Goal: Information Seeking & Learning: Learn about a topic

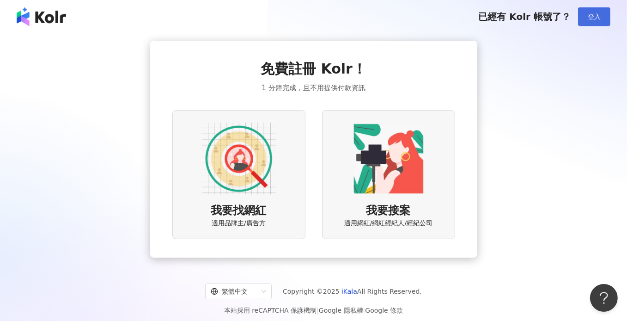
click at [591, 17] on span "登入" at bounding box center [594, 16] width 13 height 7
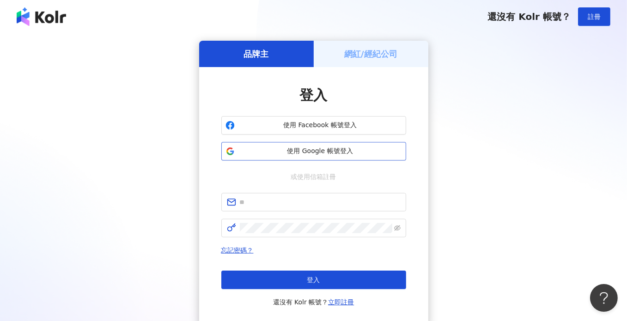
click at [302, 150] on span "使用 Google 帳號登入" at bounding box center [320, 150] width 164 height 9
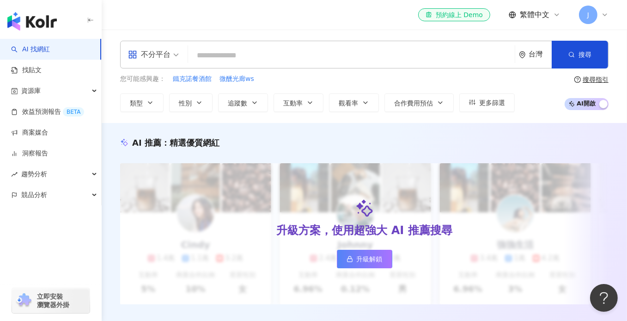
click at [279, 20] on div "el-icon-cs 預約線上 Demo 繁體中文 J" at bounding box center [364, 15] width 488 height 30
click at [607, 12] on icon at bounding box center [604, 14] width 7 height 7
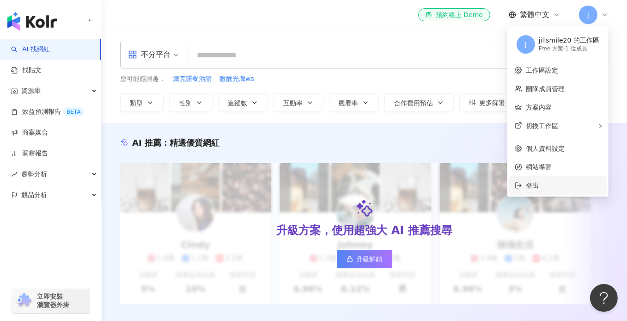
click at [550, 180] on li "登出" at bounding box center [557, 185] width 97 height 18
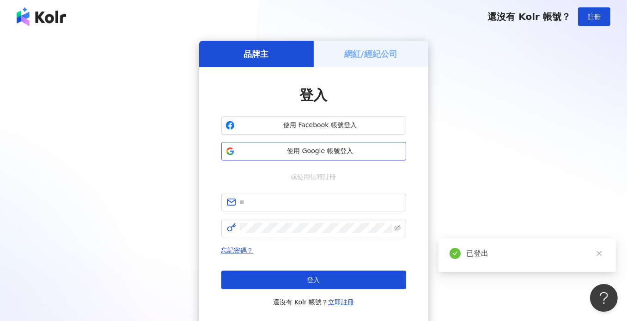
click at [330, 157] on button "使用 Google 帳號登入" at bounding box center [313, 151] width 185 height 18
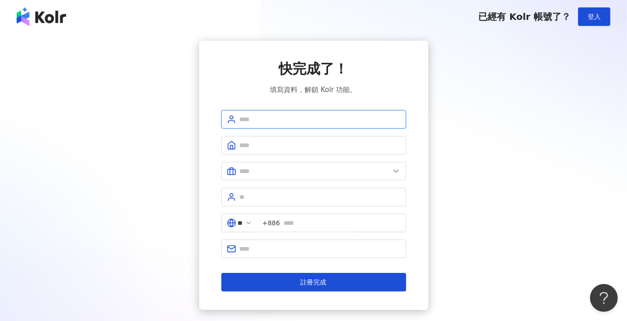
click at [297, 120] on input "text" at bounding box center [320, 119] width 161 height 10
type input "****"
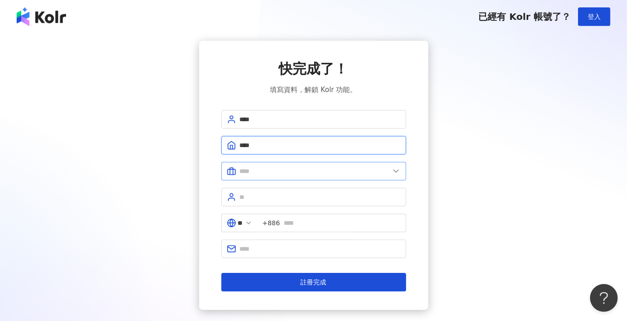
type input "****"
click at [320, 170] on input "text" at bounding box center [315, 171] width 150 height 10
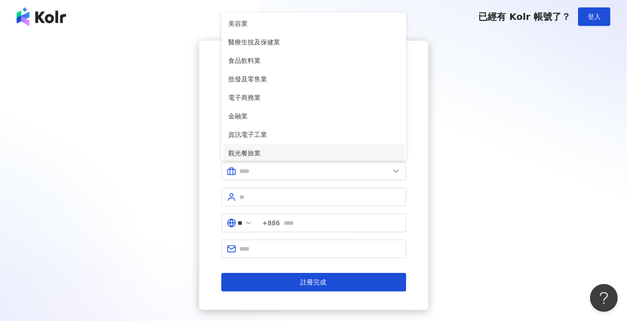
click at [273, 150] on span "觀光餐旅業" at bounding box center [314, 153] width 170 height 10
type input "*****"
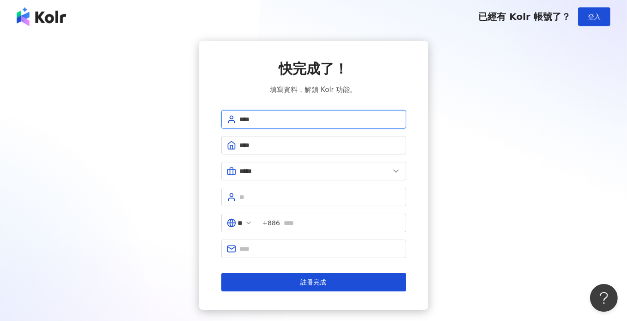
drag, startPoint x: 278, startPoint y: 120, endPoint x: 120, endPoint y: 109, distance: 158.8
click at [120, 109] on div "快完成了！ 填寫資料，解鎖 Kolr 功能。 **** **** ***** 美容業 醫療生技及保健業 食品飲料業 批發及零售業 電子商務業 金融業 資訊電子…" at bounding box center [313, 175] width 605 height 269
type input "**"
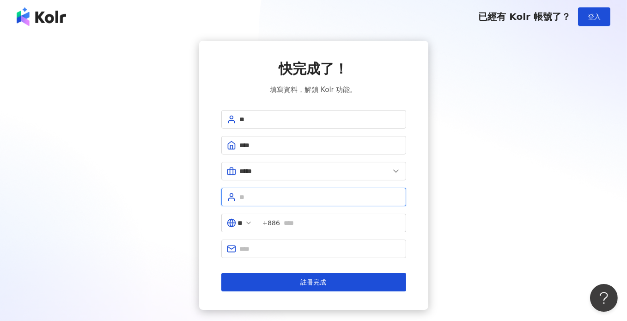
click at [272, 194] on input "text" at bounding box center [320, 197] width 161 height 10
type input "**"
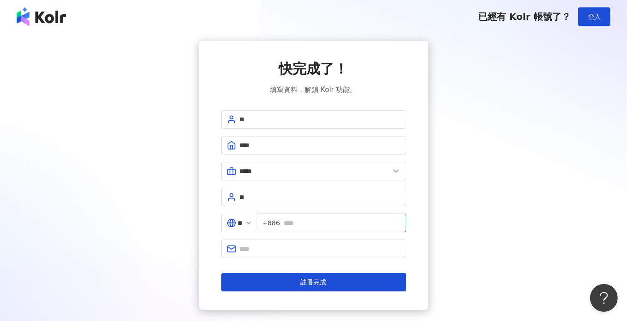
click at [316, 223] on input "text" at bounding box center [342, 223] width 117 height 10
type input "**********"
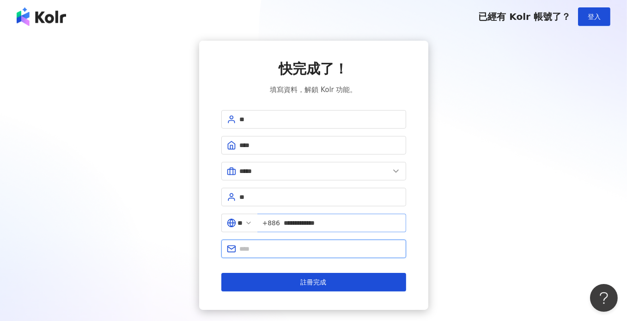
type input "**********"
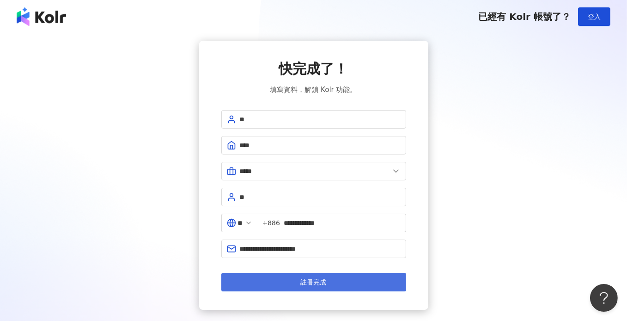
click at [305, 279] on span "註冊完成" at bounding box center [314, 281] width 26 height 7
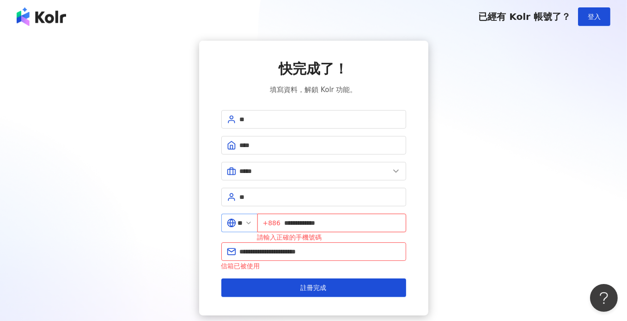
drag, startPoint x: 303, startPoint y: 223, endPoint x: 246, endPoint y: 221, distance: 56.8
click at [246, 221] on div "**********" at bounding box center [313, 227] width 185 height 29
type input "**********"
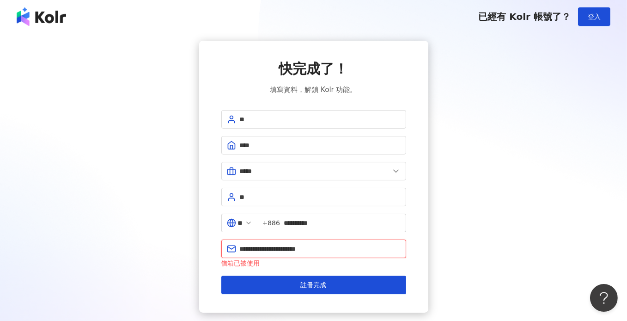
drag, startPoint x: 344, startPoint y: 248, endPoint x: 141, endPoint y: 240, distance: 203.4
click at [143, 240] on div "**********" at bounding box center [313, 177] width 605 height 272
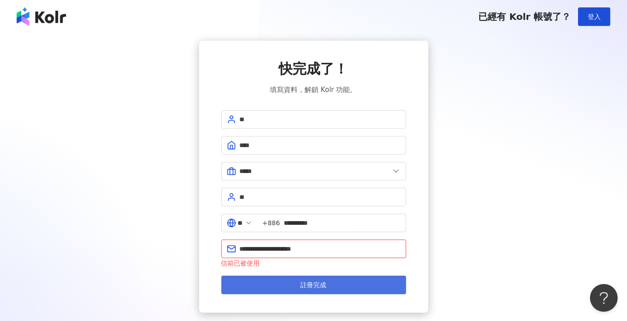
type input "**********"
click at [291, 282] on button "註冊完成" at bounding box center [313, 284] width 185 height 18
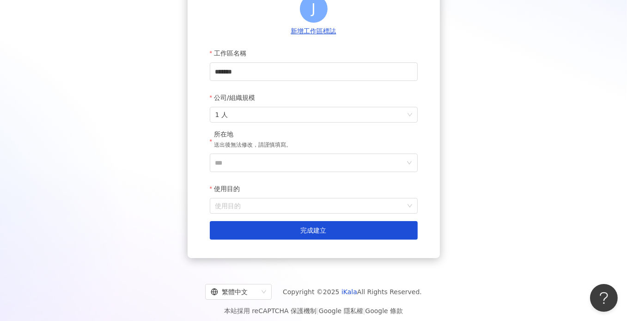
scroll to position [117, 0]
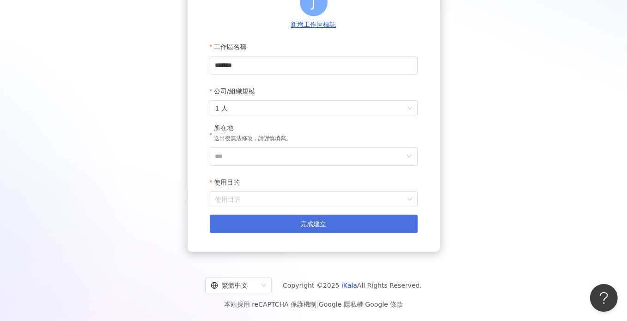
click at [326, 231] on button "完成建立" at bounding box center [314, 223] width 208 height 18
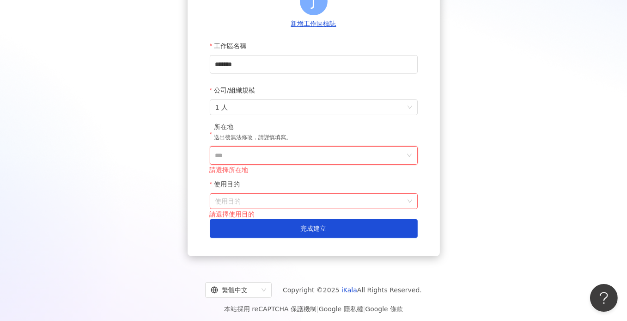
click at [313, 162] on input "***" at bounding box center [309, 155] width 189 height 18
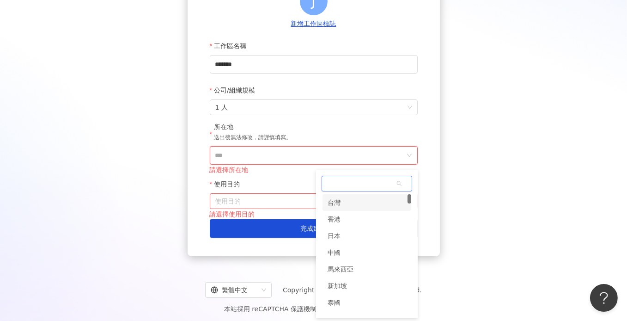
click at [358, 201] on div "台灣" at bounding box center [366, 202] width 89 height 17
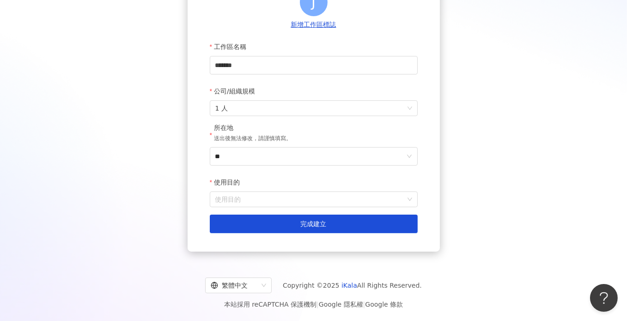
click at [298, 203] on input "使用目的" at bounding box center [313, 199] width 197 height 15
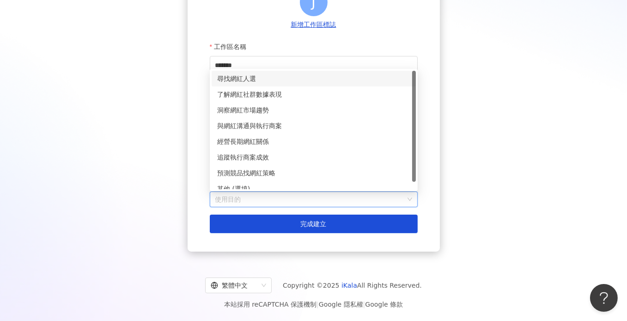
click at [291, 74] on div "尋找網紅人選" at bounding box center [313, 78] width 193 height 10
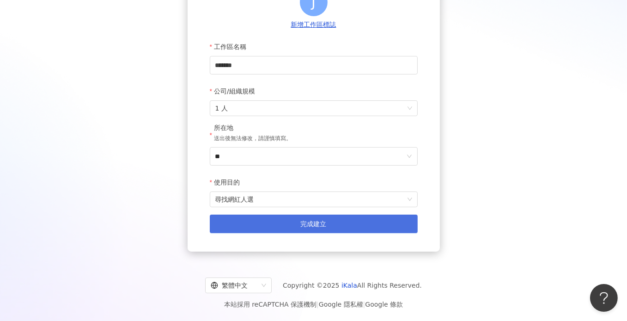
click at [308, 230] on button "完成建立" at bounding box center [314, 223] width 208 height 18
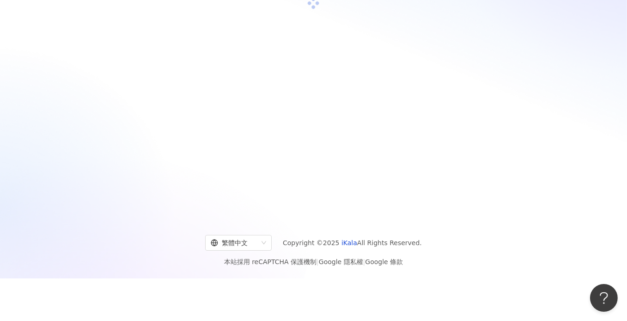
scroll to position [42, 0]
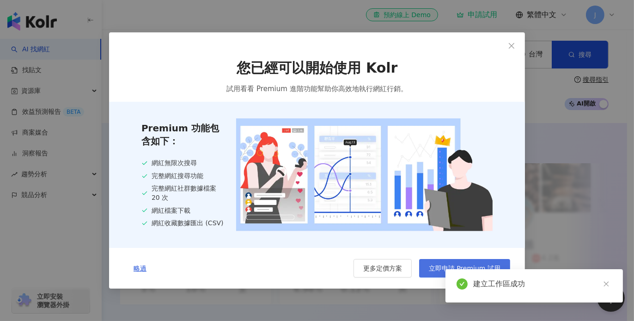
click at [433, 267] on span "立即申請 Premium 試用" at bounding box center [465, 267] width 72 height 7
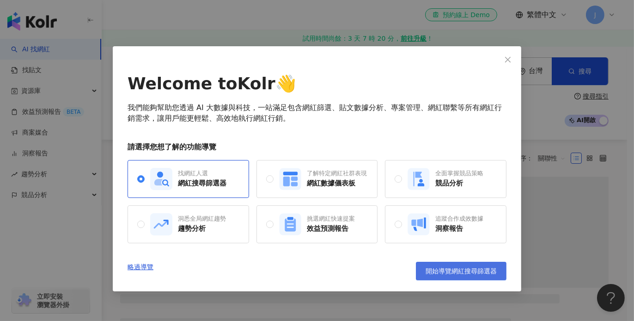
click at [437, 267] on span "開始導覽網紅搜尋篩選器" at bounding box center [460, 270] width 71 height 7
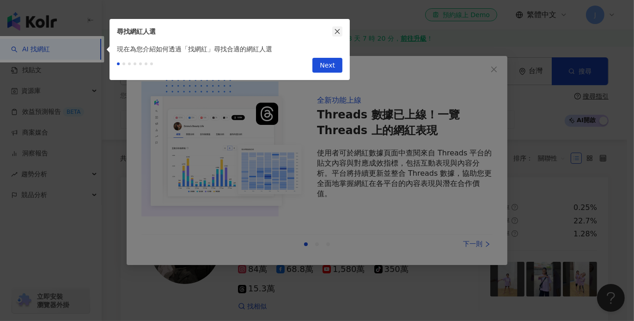
click at [336, 28] on icon "close" at bounding box center [337, 31] width 6 height 6
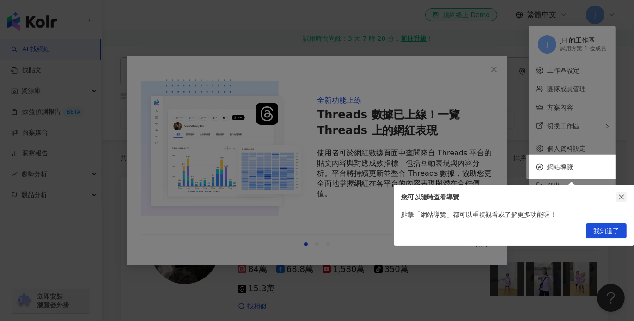
click at [624, 194] on icon "close" at bounding box center [621, 197] width 6 height 6
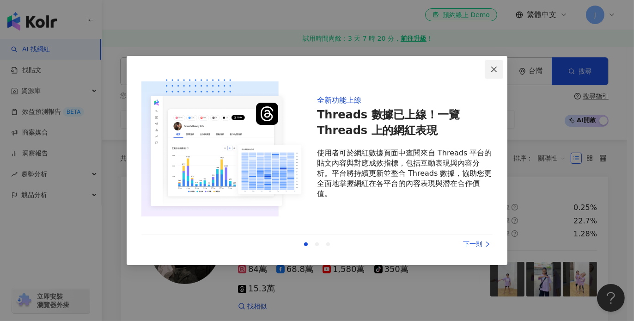
click at [492, 67] on icon "close" at bounding box center [493, 69] width 7 height 7
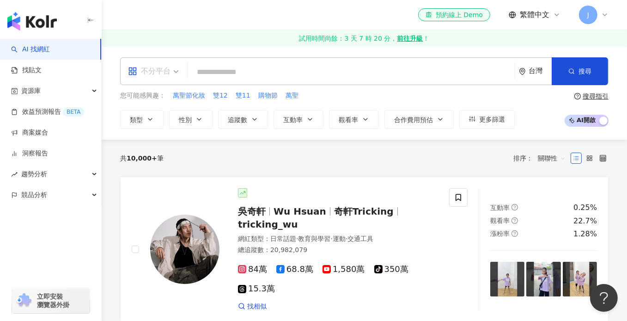
click at [176, 70] on span "不分平台" at bounding box center [153, 71] width 51 height 15
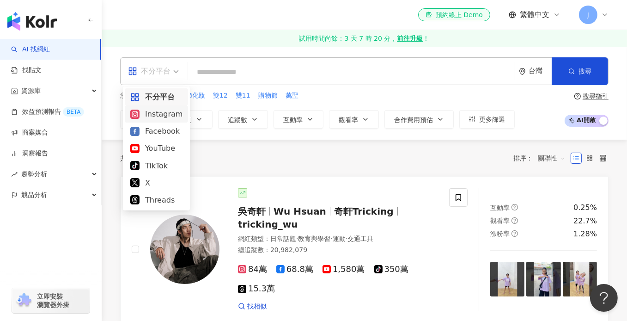
click at [157, 119] on div "Instagram" at bounding box center [156, 114] width 52 height 12
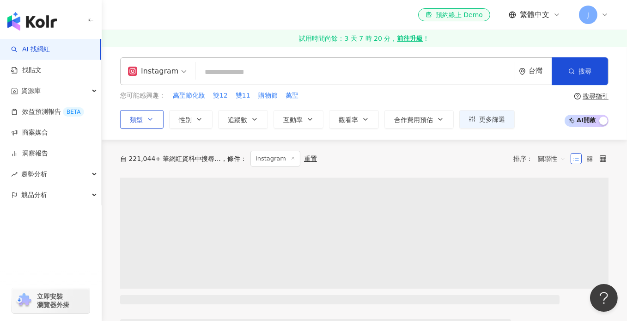
click at [154, 114] on button "類型" at bounding box center [141, 119] width 43 height 18
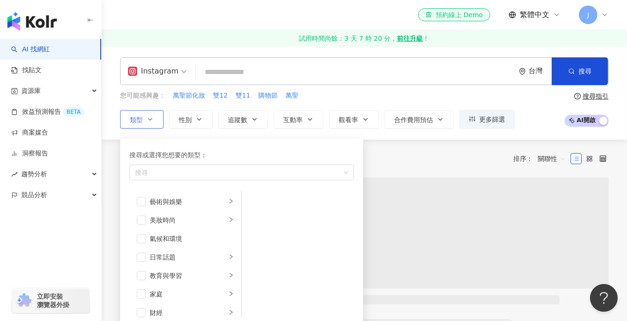
click at [151, 114] on button "類型 搜尋或選擇您想要的類型： 搜尋 藝術與娛樂 美妝時尚 氣候和環境 日常話題 教育與學習 家庭 財經 美食 命理占卜 遊戲 法政社會 生活風格 影視娛樂 …" at bounding box center [141, 119] width 43 height 18
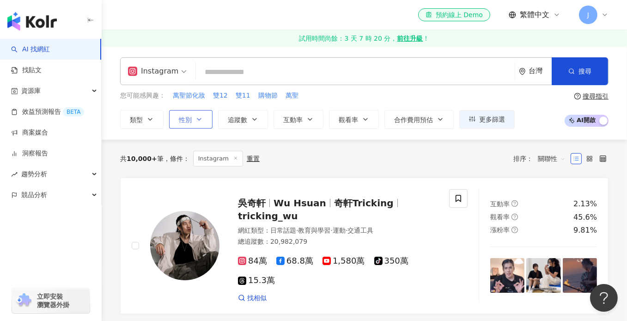
click at [182, 117] on span "性別" at bounding box center [185, 119] width 13 height 7
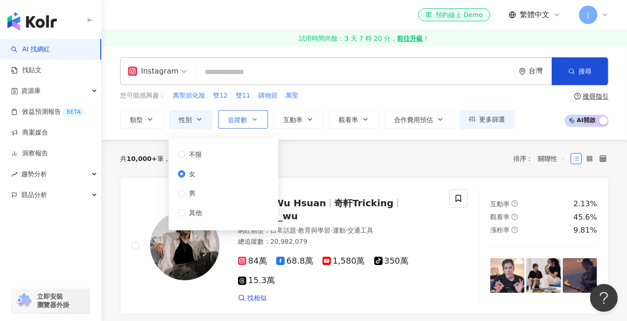
click at [252, 116] on icon "button" at bounding box center [254, 118] width 7 height 7
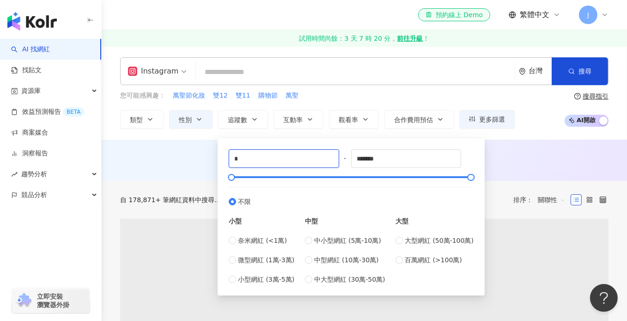
drag, startPoint x: 255, startPoint y: 160, endPoint x: 196, endPoint y: 160, distance: 59.1
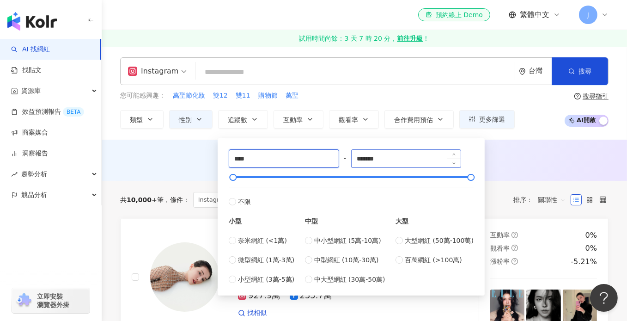
type input "****"
drag, startPoint x: 366, startPoint y: 155, endPoint x: 301, endPoint y: 155, distance: 65.1
click at [301, 155] on div "**** - ******* 不限 小型 奈米網紅 (<1萬) 微型網紅 (1萬-3萬) 小型網紅 (3萬-5萬) 中型 中小型網紅 (5萬-10萬) 中型網…" at bounding box center [351, 216] width 245 height 135
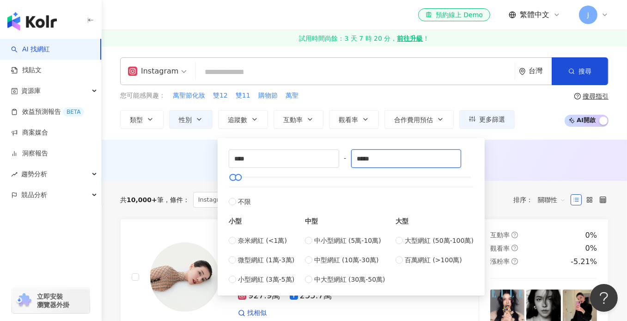
type input "*****"
click at [174, 151] on div "AI 推薦 ： 無結果，請嘗試搜尋其他語言關鍵字或條件" at bounding box center [364, 159] width 525 height 41
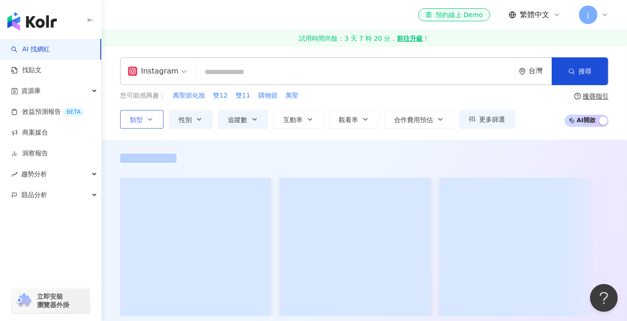
click at [148, 115] on icon "button" at bounding box center [149, 118] width 7 height 7
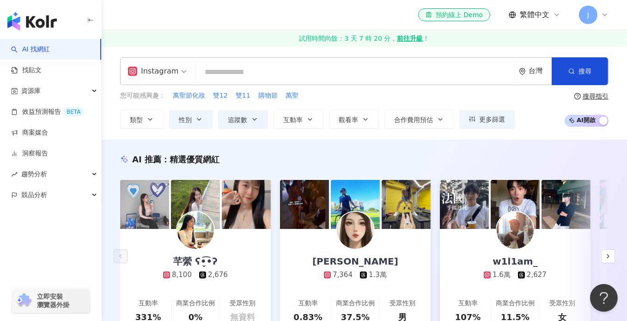
click at [230, 71] on input "search" at bounding box center [355, 72] width 311 height 18
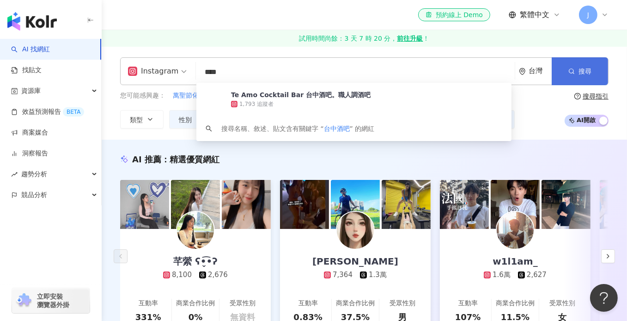
type input "****"
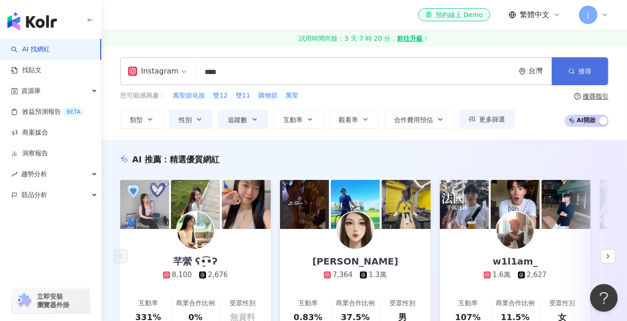
click at [597, 67] on button "搜尋" at bounding box center [579, 71] width 56 height 28
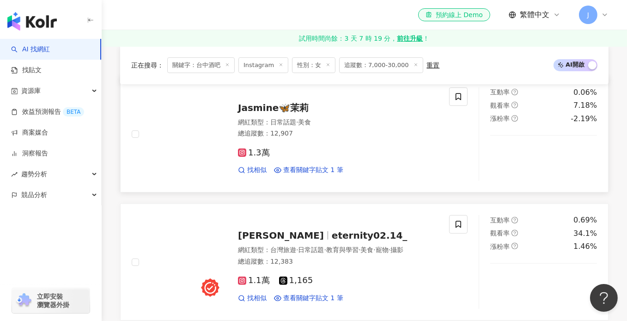
scroll to position [323, 0]
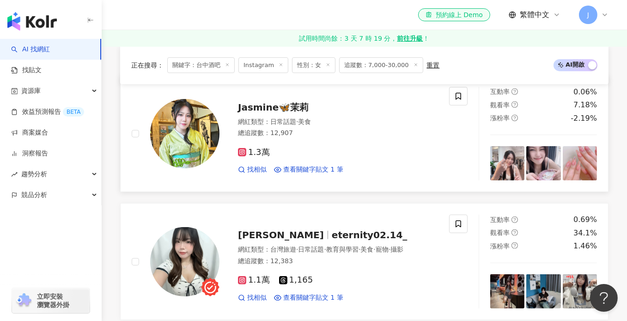
click at [285, 103] on span "Jasmine🦋茉莉" at bounding box center [273, 107] width 71 height 11
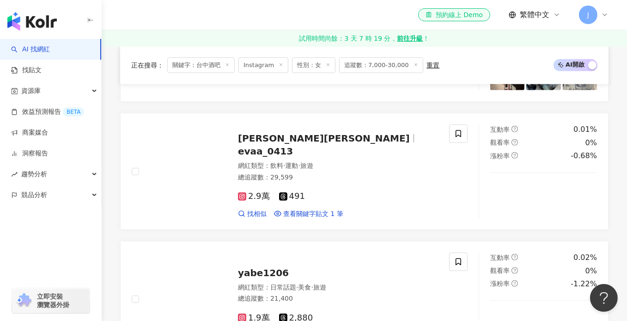
scroll to position [554, 0]
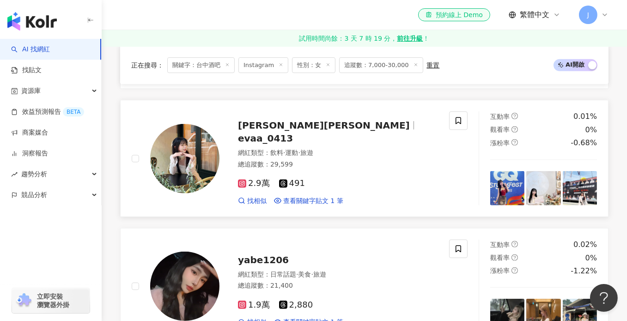
click at [293, 133] on span "evaa_0413" at bounding box center [265, 138] width 55 height 11
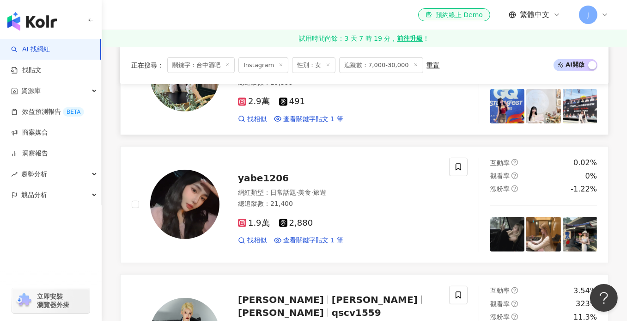
scroll to position [647, 0]
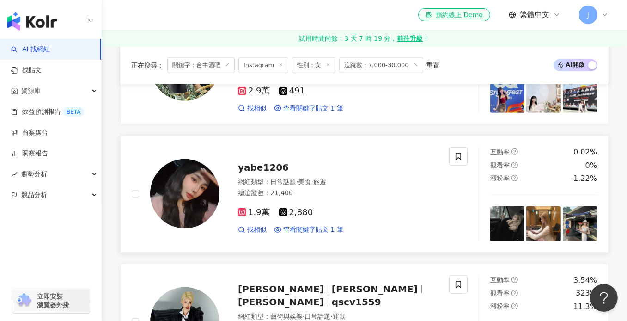
click at [249, 164] on span "yabe1206" at bounding box center [263, 167] width 51 height 11
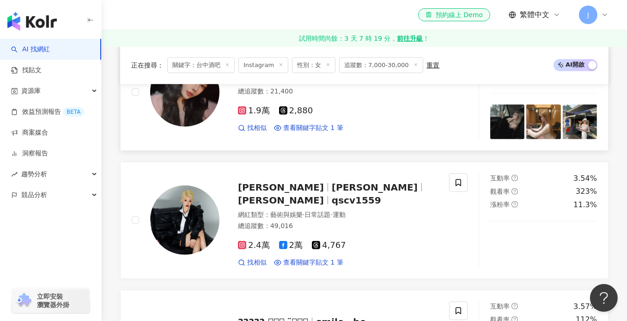
scroll to position [785, 0]
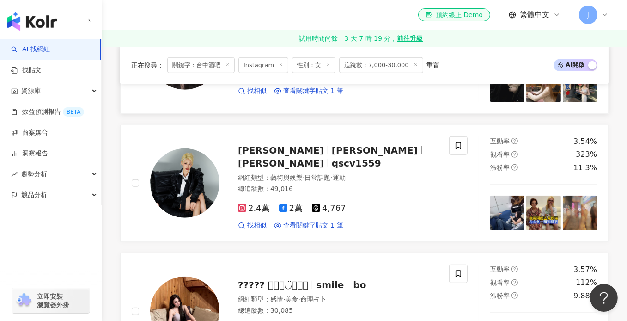
click at [342, 153] on span "[PERSON_NAME]" at bounding box center [375, 150] width 86 height 11
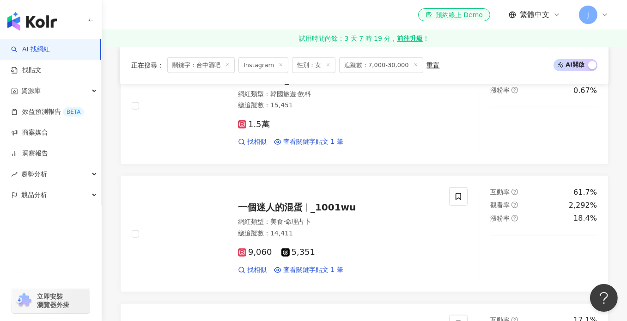
scroll to position [1293, 0]
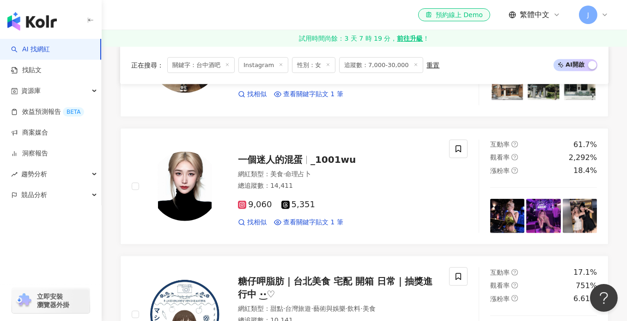
click at [342, 154] on span "_1001wu" at bounding box center [332, 159] width 45 height 11
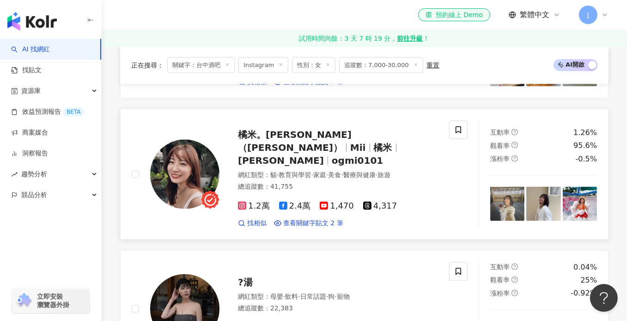
scroll to position [1570, 0]
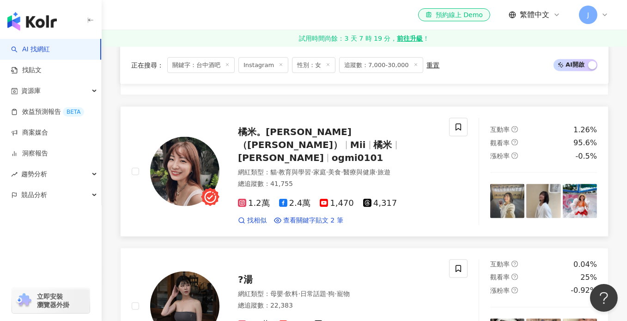
click at [303, 140] on div "橘米。[PERSON_NAME]（[PERSON_NAME]） [PERSON_NAME] ogmi0101" at bounding box center [338, 144] width 200 height 39
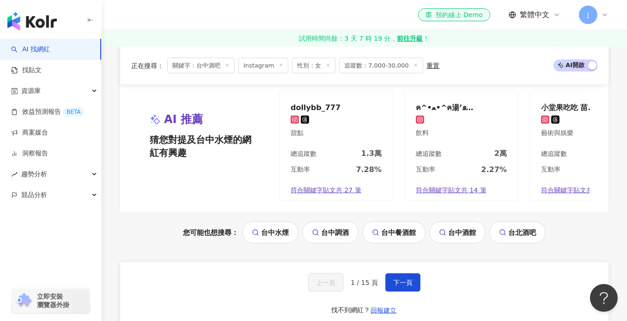
scroll to position [1894, 0]
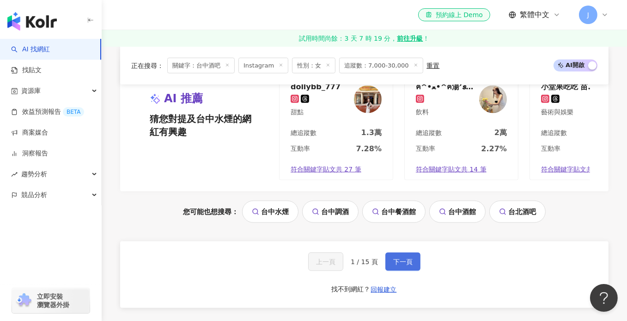
click at [402, 258] on span "下一頁" at bounding box center [402, 261] width 19 height 7
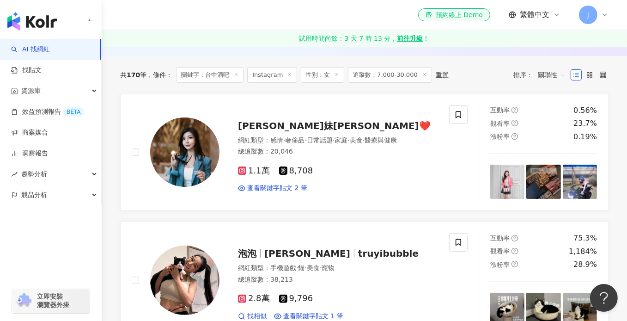
scroll to position [323, 0]
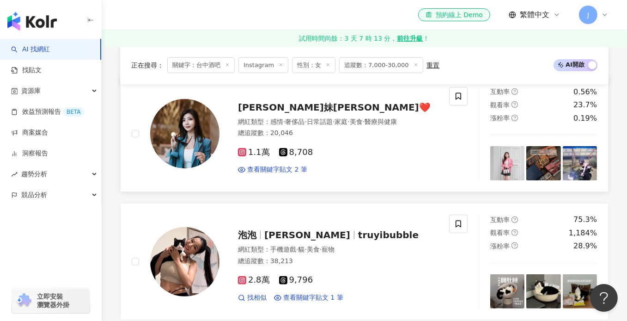
click at [251, 104] on span "[PERSON_NAME]妹[PERSON_NAME]❤️" at bounding box center [334, 107] width 193 height 11
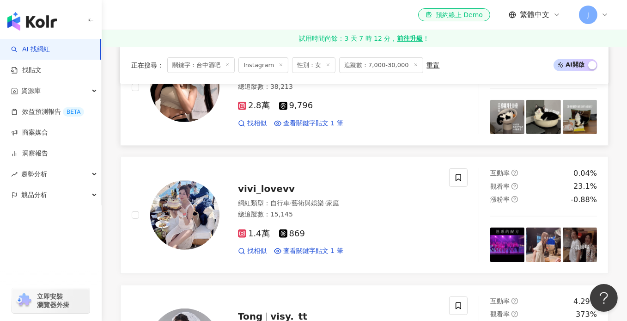
scroll to position [508, 0]
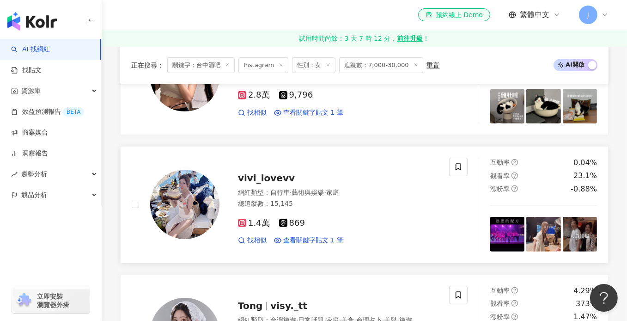
click at [262, 177] on span "vivi_lovevv" at bounding box center [266, 177] width 57 height 11
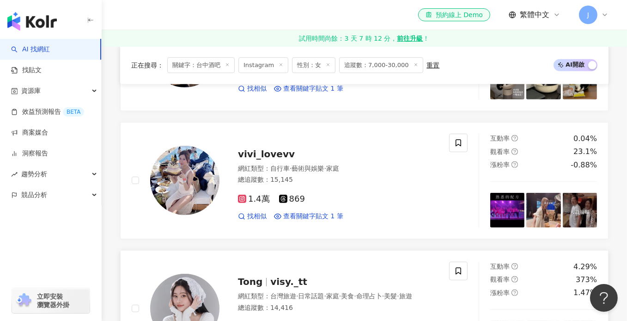
scroll to position [693, 0]
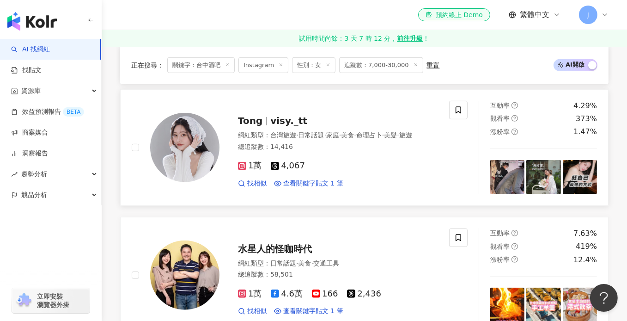
click at [275, 120] on span "visy._tt" at bounding box center [288, 120] width 37 height 11
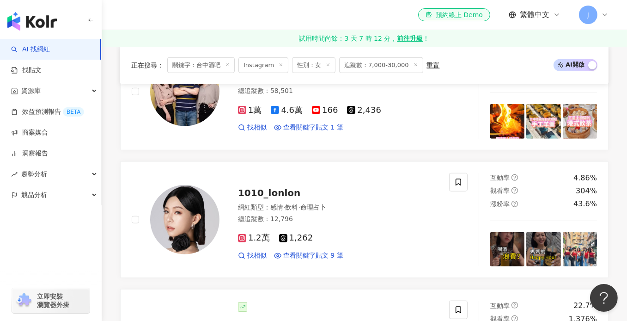
scroll to position [878, 0]
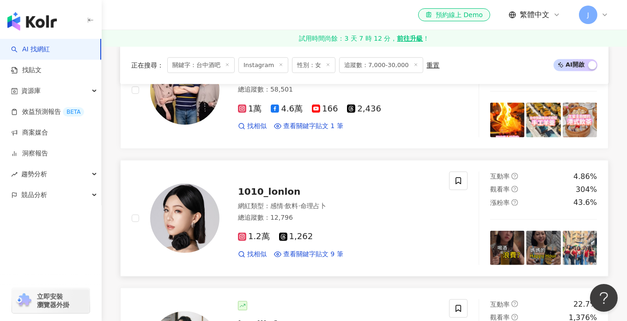
click at [280, 202] on span "感情" at bounding box center [276, 205] width 13 height 7
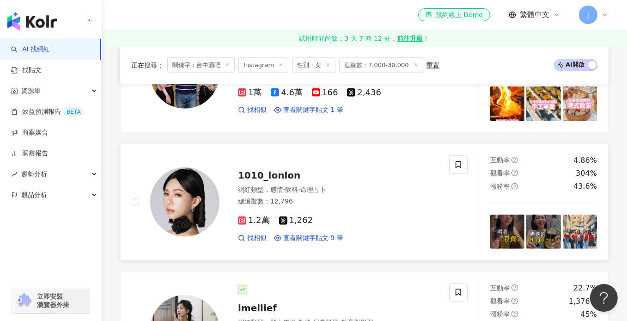
scroll to position [1016, 0]
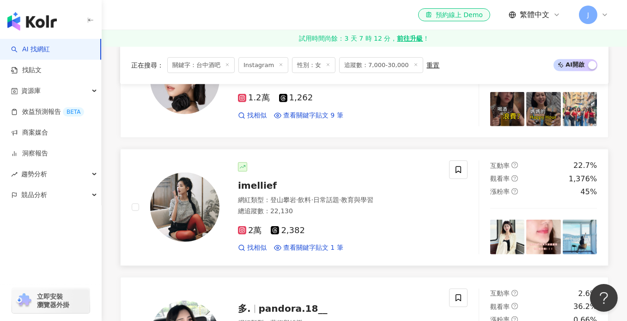
click at [258, 181] on span "imellief" at bounding box center [257, 185] width 39 height 11
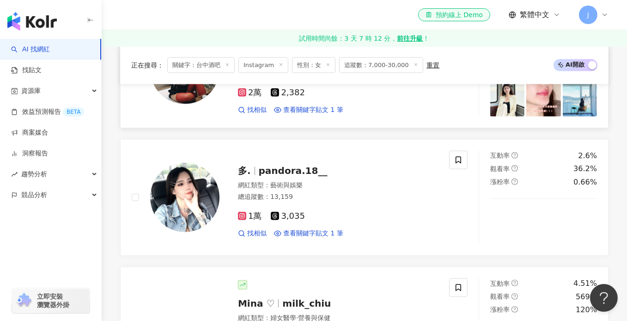
scroll to position [1155, 0]
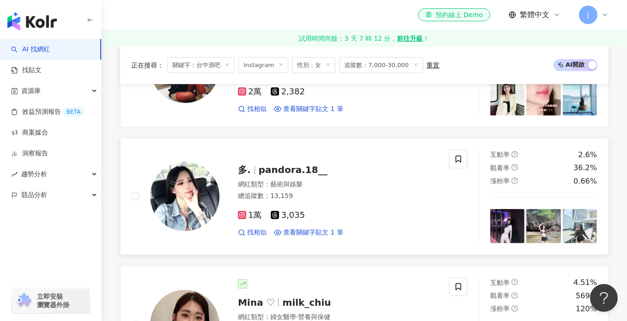
click at [280, 170] on span "pandora.18__" at bounding box center [293, 169] width 69 height 11
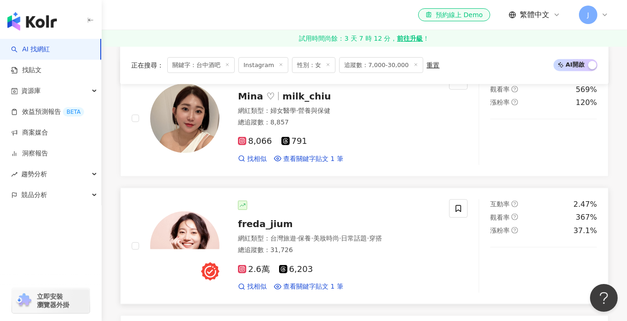
scroll to position [1432, 0]
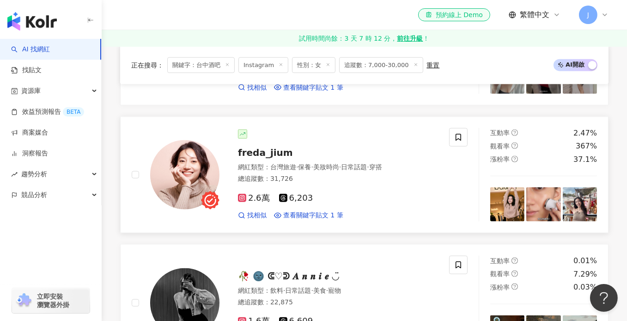
click at [297, 163] on span "·" at bounding box center [297, 166] width 2 height 7
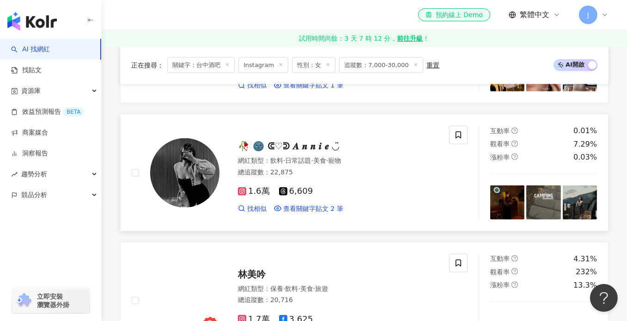
scroll to position [1570, 0]
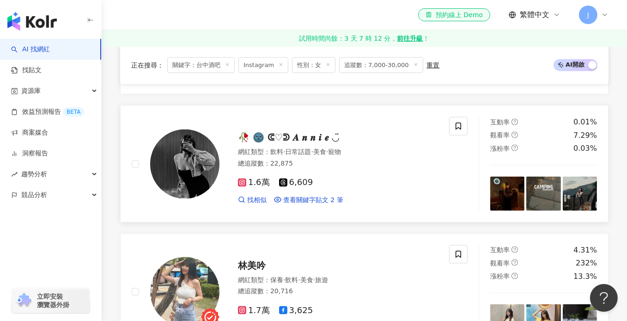
click at [320, 134] on span "🥀 🌚 ᕳ♡ᕲ 𝑨 𝒏 𝒏 𝒊 𝒆 ◡̈" at bounding box center [288, 137] width 101 height 11
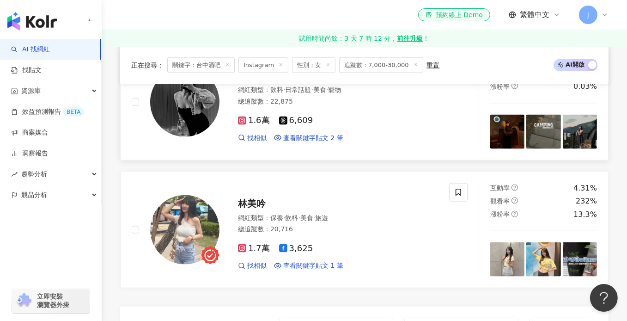
scroll to position [1709, 0]
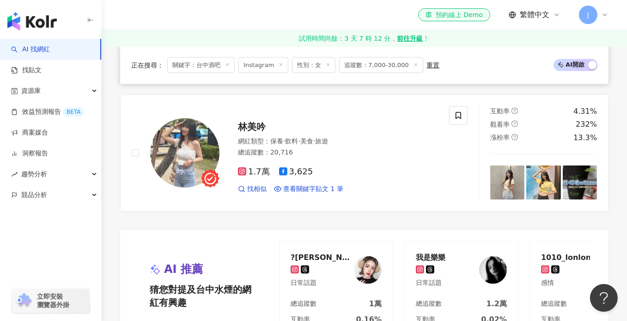
click at [313, 137] on span "美食" at bounding box center [306, 140] width 13 height 7
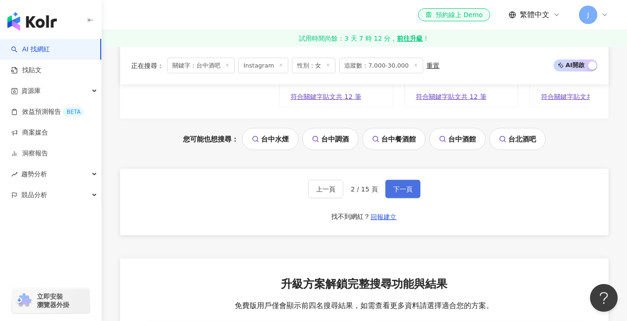
click at [400, 188] on span "下一頁" at bounding box center [402, 188] width 19 height 7
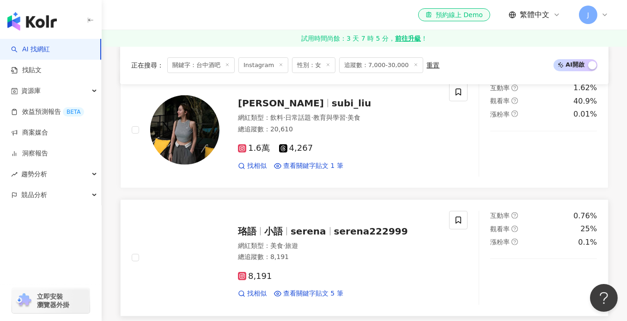
scroll to position [508, 0]
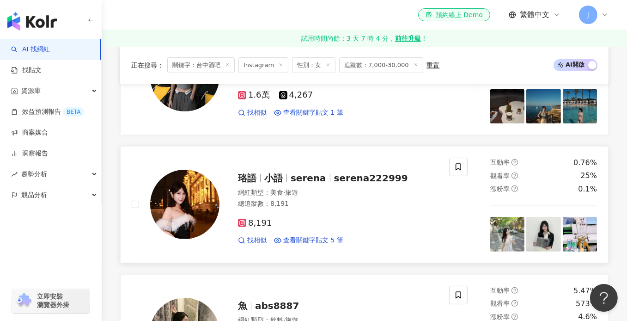
click at [329, 192] on div "網紅類型 ： 美食 · 旅遊" at bounding box center [338, 192] width 200 height 9
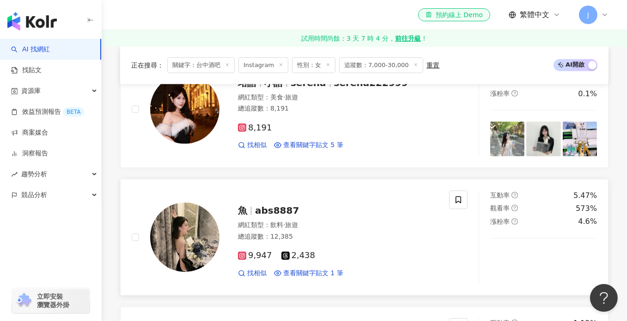
scroll to position [647, 0]
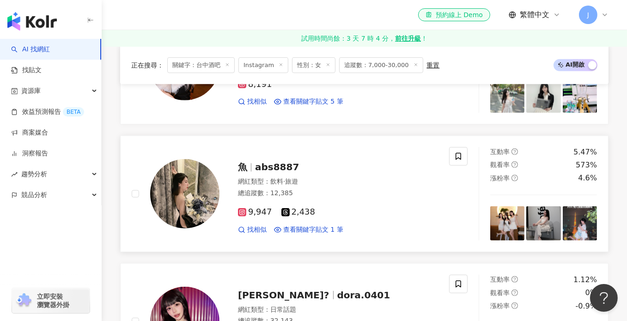
click at [334, 188] on div "總追蹤數 ： 12,385" at bounding box center [338, 192] width 200 height 9
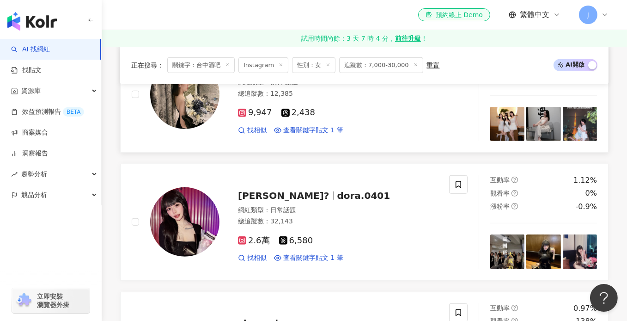
scroll to position [785, 0]
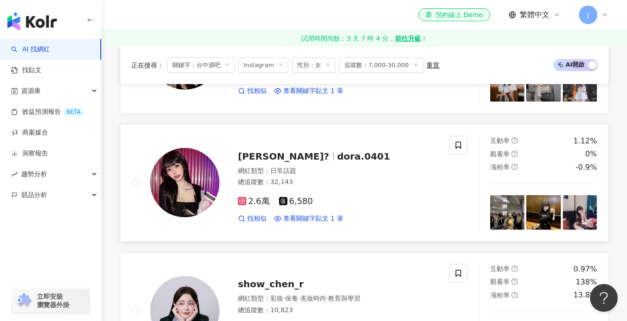
click at [337, 181] on div "總追蹤數 ： 32,143" at bounding box center [338, 181] width 200 height 9
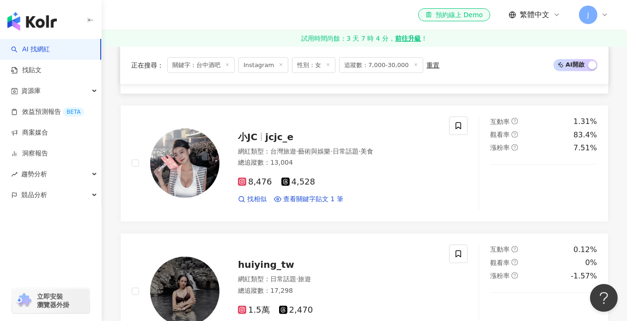
scroll to position [1062, 0]
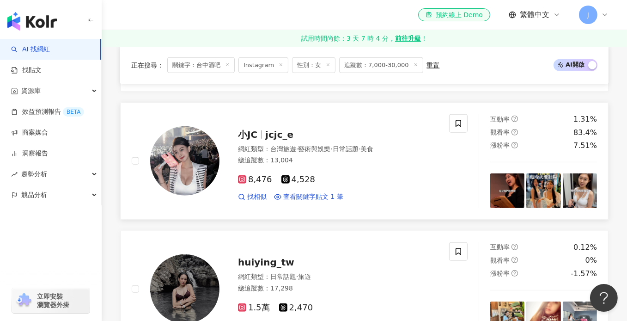
click at [327, 147] on span "藝術與娛樂" at bounding box center [314, 148] width 32 height 7
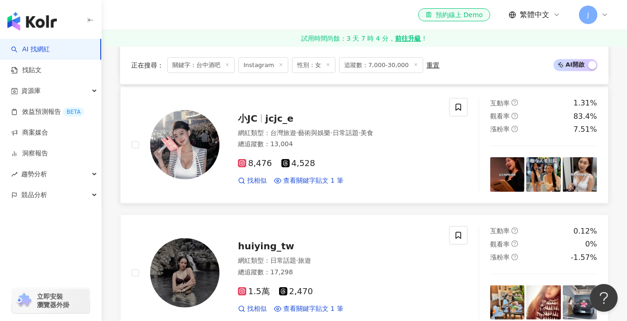
scroll to position [1201, 0]
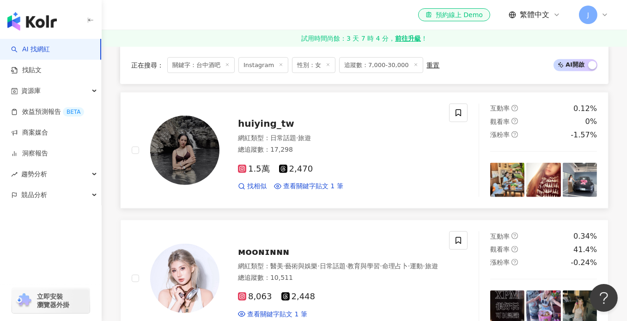
click at [310, 145] on div "總追蹤數 ： 17,298" at bounding box center [338, 149] width 200 height 9
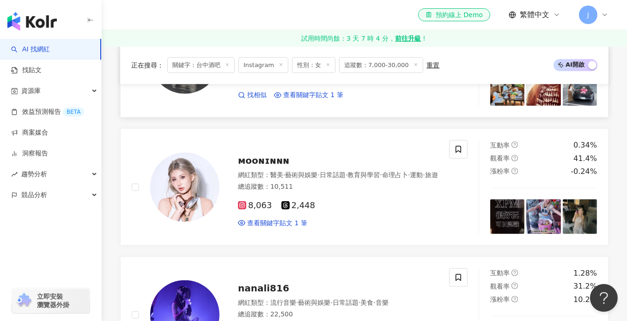
scroll to position [1293, 0]
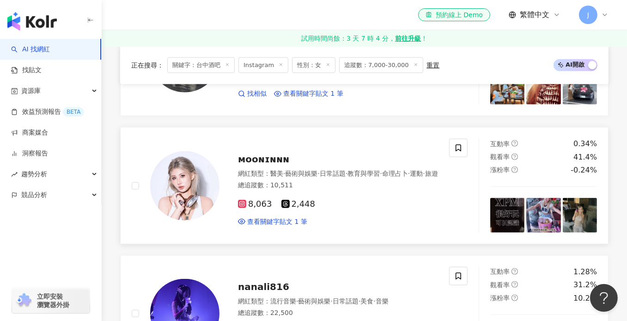
click at [308, 159] on div "ᴍᴏᴏɴɪɴɴɴ 網紅類型 ： 醫美 · 藝術與娛樂 · 日常話題 · 教育與學習 · 命理占卜 · 運動 · 旅遊 總追蹤數 ： 10,511 8,063 …" at bounding box center [328, 185] width 218 height 81
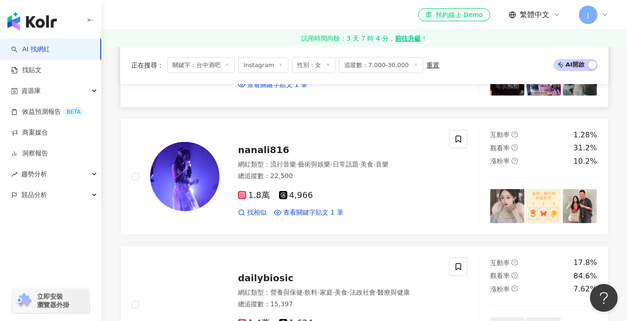
scroll to position [1432, 0]
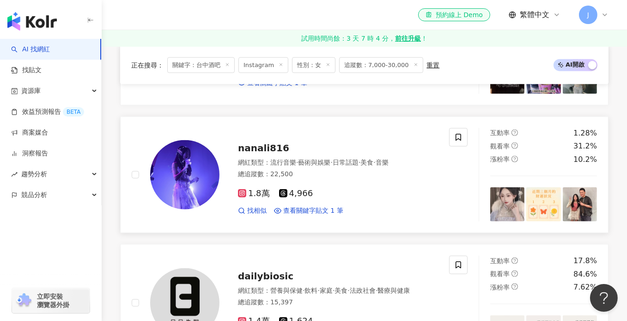
click at [309, 150] on div "nanali816" at bounding box center [338, 147] width 200 height 13
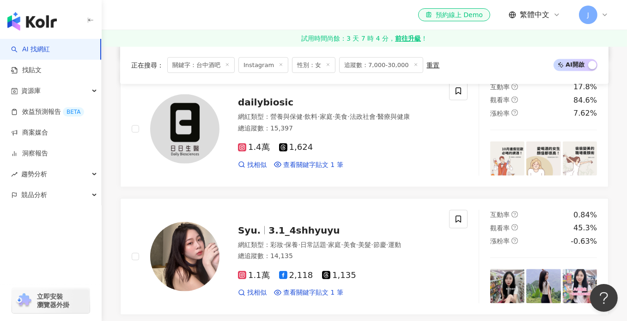
scroll to position [1617, 0]
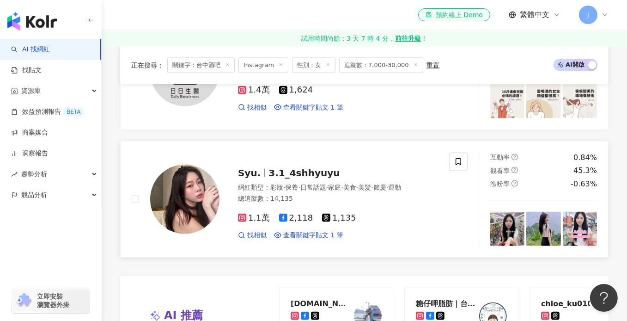
click at [284, 183] on span "·" at bounding box center [284, 186] width 2 height 7
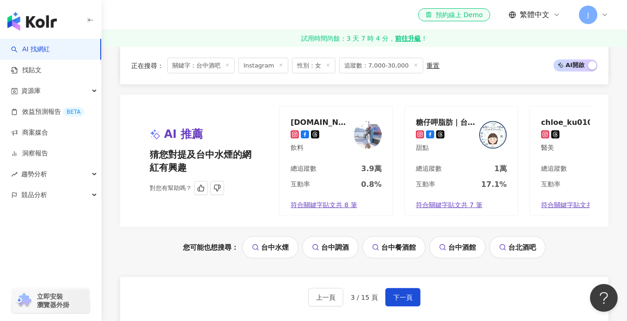
scroll to position [1848, 0]
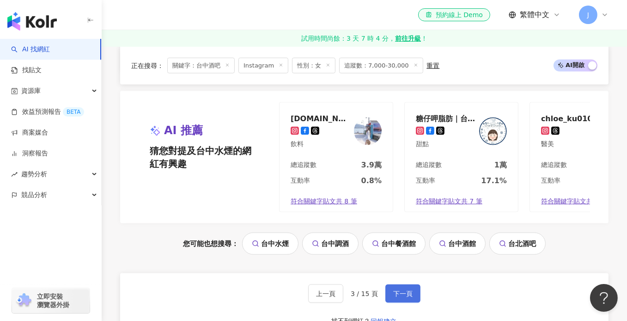
click at [398, 295] on span "下一頁" at bounding box center [402, 293] width 19 height 7
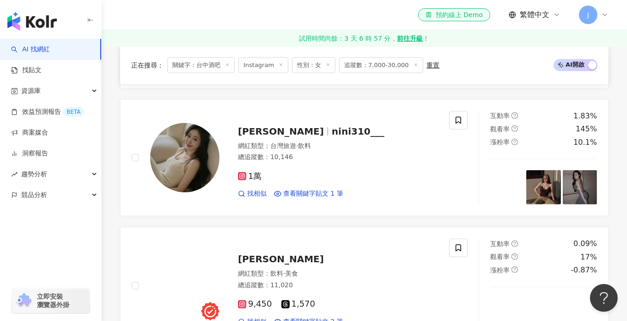
scroll to position [564, 0]
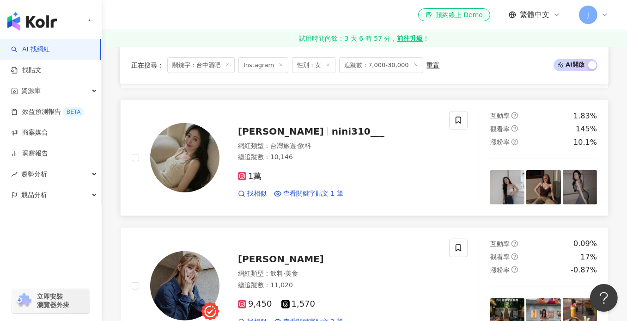
click at [323, 141] on div "網紅類型 ： 台灣旅遊 · 飲料" at bounding box center [338, 145] width 200 height 9
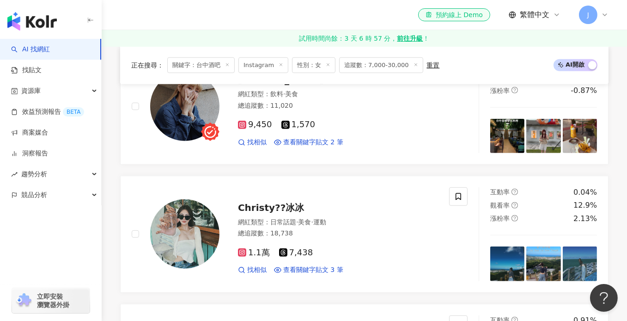
scroll to position [749, 0]
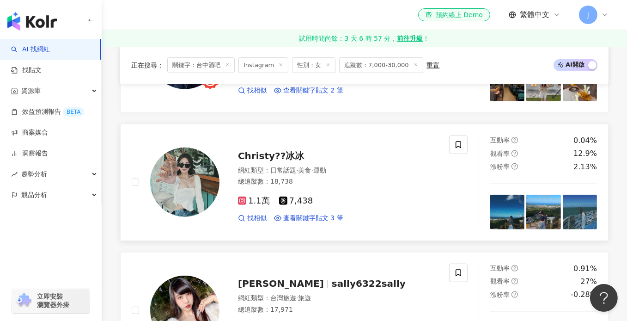
click at [322, 179] on div "總追蹤數 ： 18,738" at bounding box center [338, 181] width 200 height 9
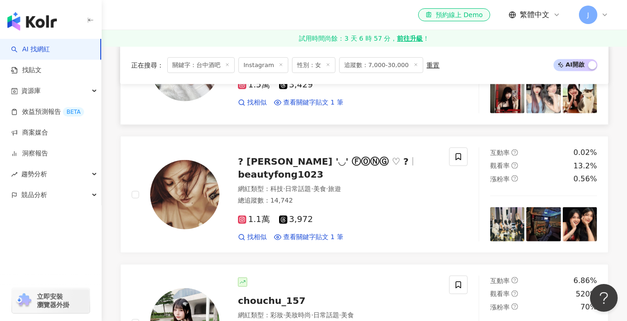
scroll to position [1073, 0]
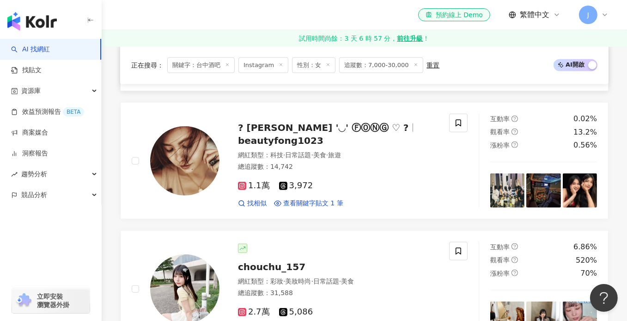
click at [326, 151] on span "美食" at bounding box center [319, 154] width 13 height 7
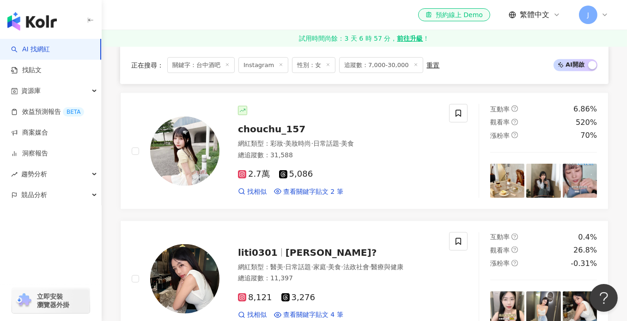
scroll to position [1211, 0]
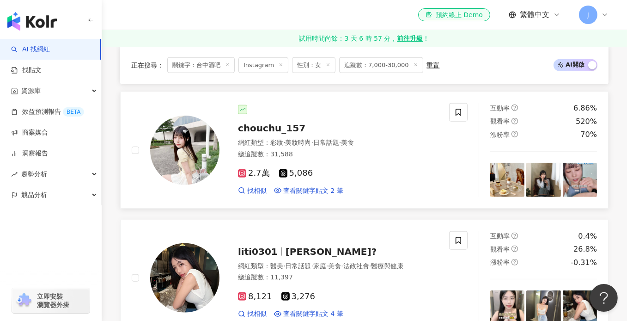
click at [340, 132] on div "chouchu_157 網紅類型 ： 彩妝 · 美妝時尚 · 日常話題 · 美食 總追蹤數 ： 31,588 2.7萬 5,086 找相似 查看關鍵字貼文 2…" at bounding box center [328, 150] width 218 height 90
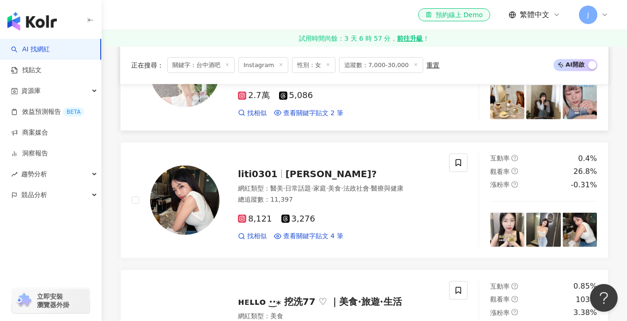
scroll to position [1303, 0]
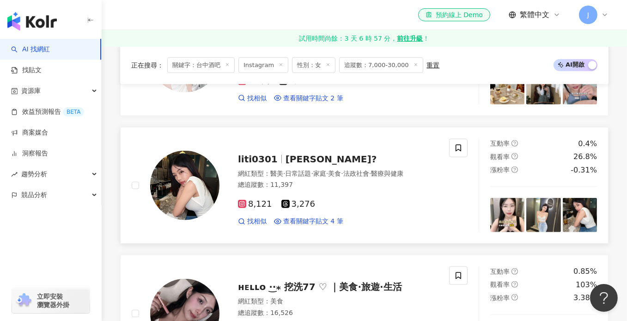
click at [326, 171] on div "網紅類型 ： 醫美 · 日常話題 · 家庭 · 美食 · 法政社會 · 醫療與健康" at bounding box center [338, 173] width 200 height 9
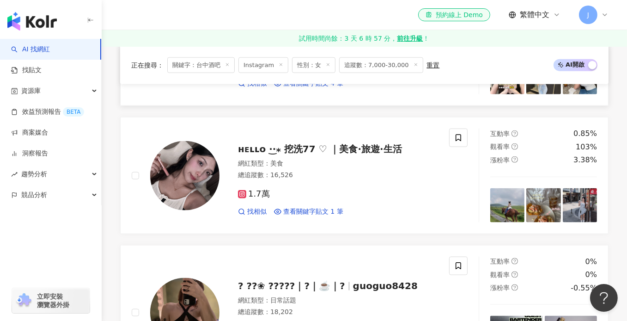
scroll to position [1442, 0]
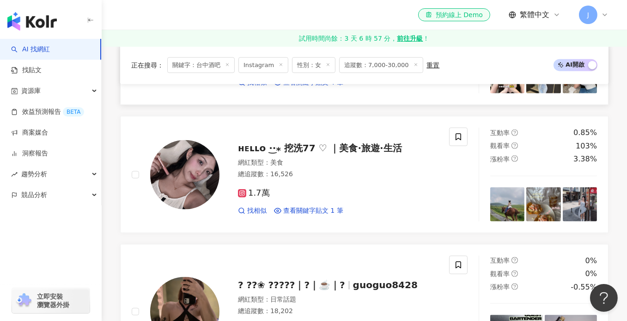
click at [326, 171] on div "總追蹤數 ： 16,526" at bounding box center [338, 174] width 200 height 9
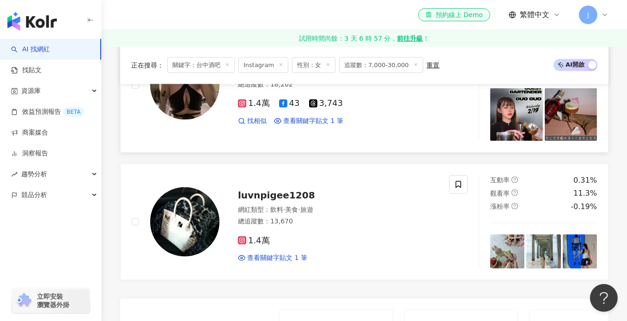
scroll to position [1719, 0]
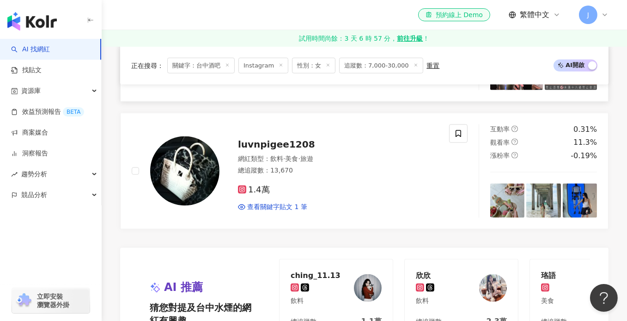
click at [329, 166] on div "總追蹤數 ： 13,670" at bounding box center [338, 170] width 200 height 9
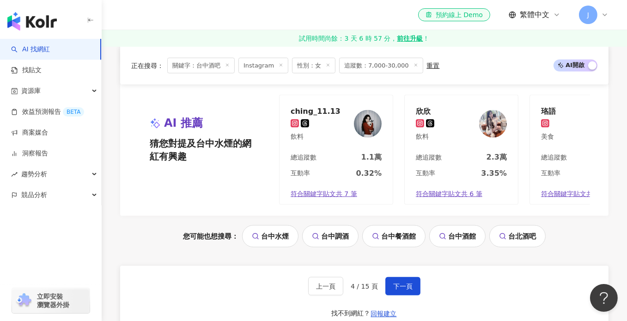
scroll to position [1904, 0]
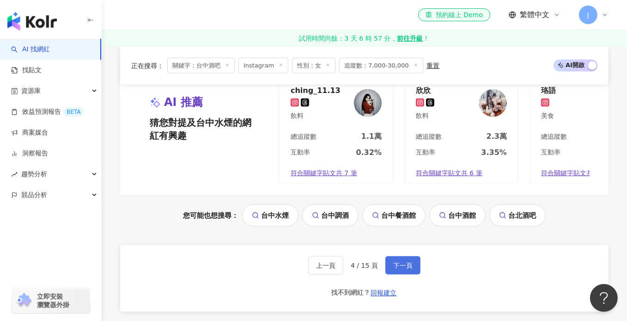
click at [397, 264] on span "下一頁" at bounding box center [402, 264] width 19 height 7
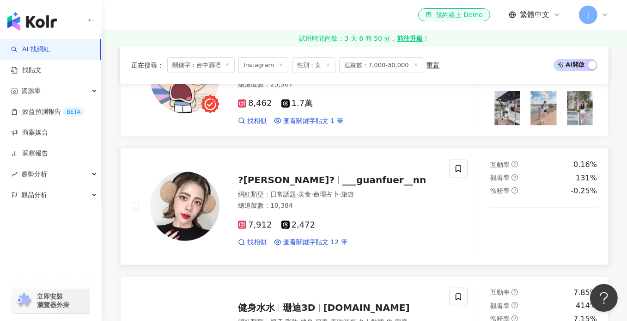
scroll to position [606, 0]
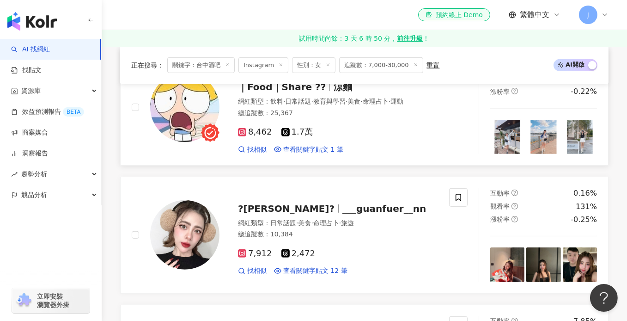
click at [351, 118] on div "總追蹤數 ： 25,367" at bounding box center [338, 113] width 200 height 9
click at [342, 214] on span "___guanfuer__nn" at bounding box center [384, 208] width 84 height 11
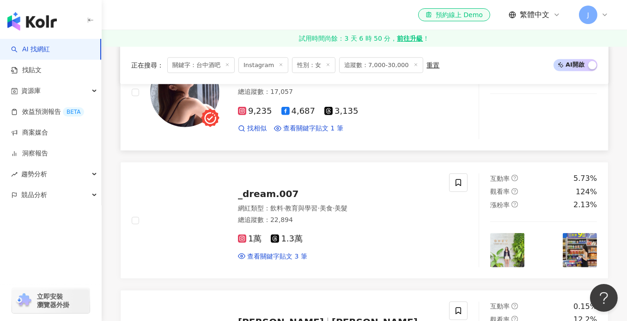
scroll to position [929, 0]
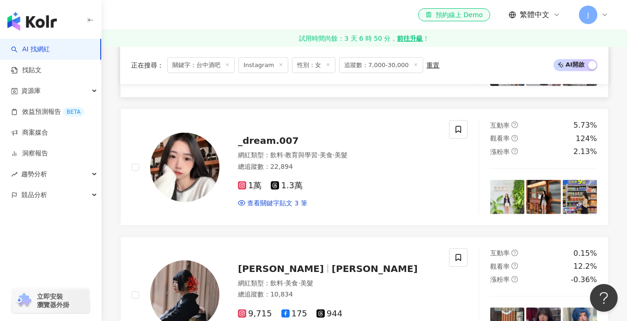
click at [357, 169] on div "總追蹤數 ： 22,894" at bounding box center [338, 166] width 200 height 9
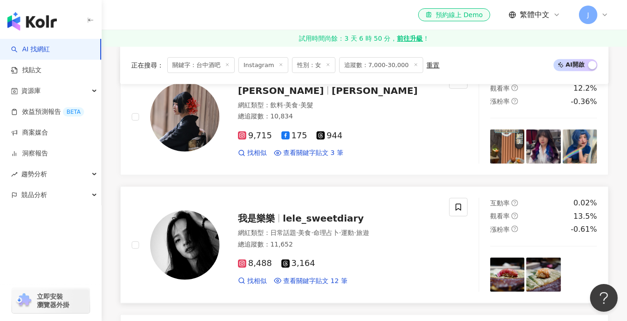
scroll to position [1114, 0]
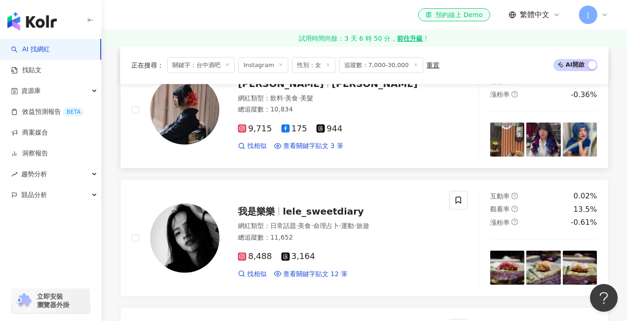
click at [366, 123] on div "9,715 175 944 找相似 查看關鍵字貼文 3 筆" at bounding box center [338, 133] width 200 height 34
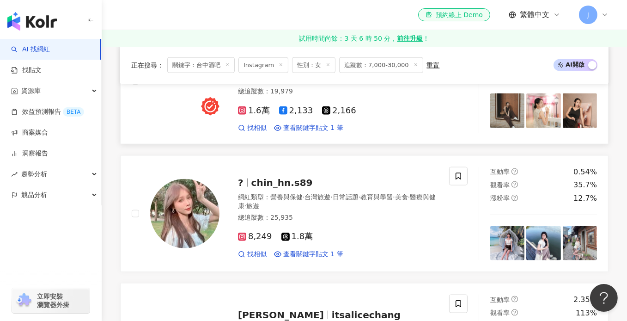
scroll to position [1437, 0]
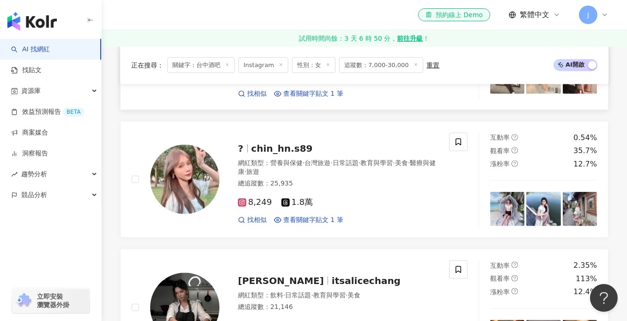
click at [333, 185] on div "總追蹤數 ： 25,935" at bounding box center [338, 183] width 200 height 9
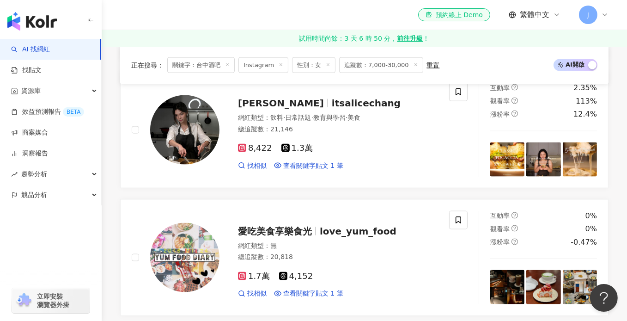
scroll to position [1622, 0]
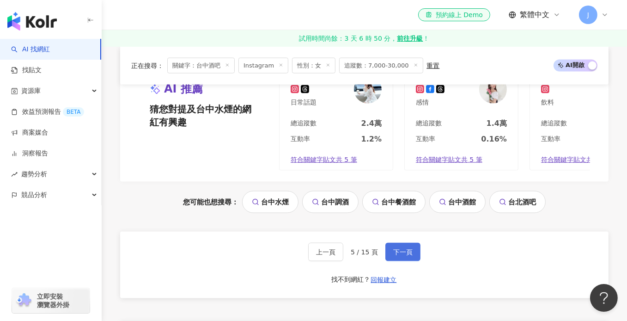
click at [390, 259] on button "下一頁" at bounding box center [402, 251] width 35 height 18
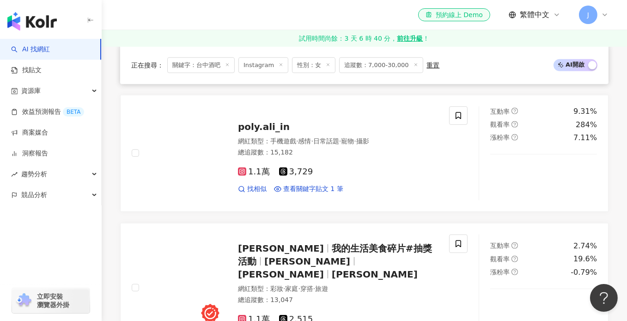
scroll to position [693, 0]
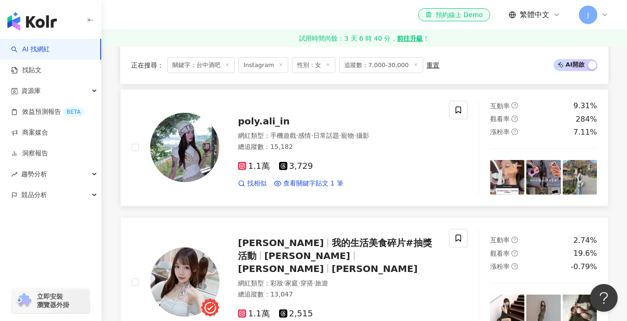
click at [345, 140] on div "網紅類型 ： 手機遊戲 · 感情 · 日常話題 · 寵物 · 攝影 總追蹤數 ： 15,182" at bounding box center [338, 142] width 200 height 23
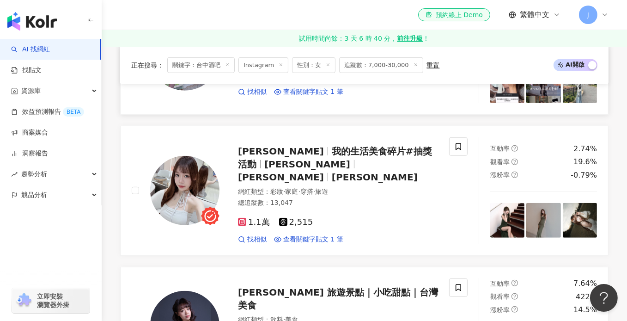
scroll to position [785, 0]
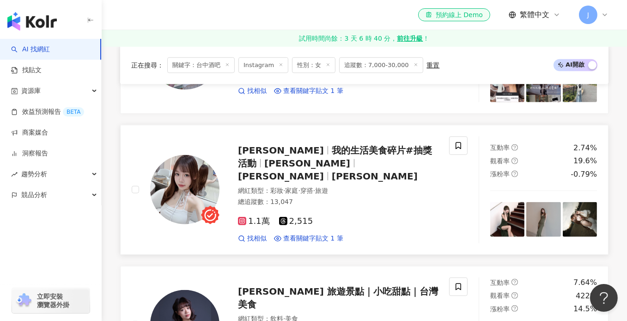
click at [315, 187] on span "·" at bounding box center [314, 190] width 2 height 7
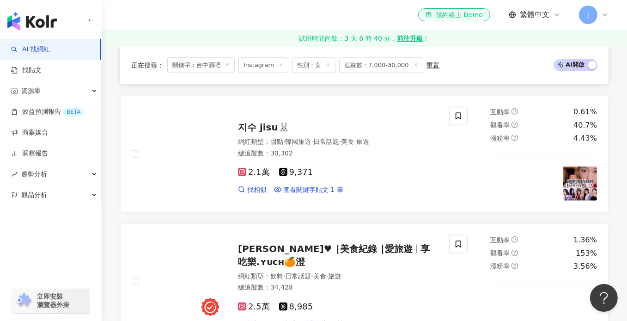
scroll to position [1339, 0]
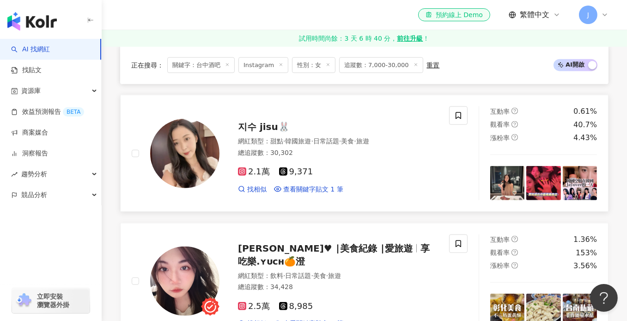
click at [353, 148] on div "總追蹤數 ： 30,302" at bounding box center [338, 152] width 200 height 9
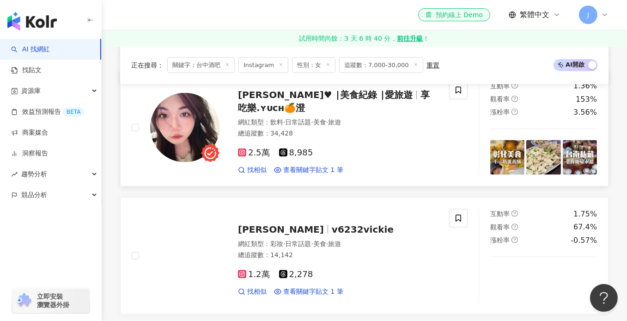
scroll to position [1570, 0]
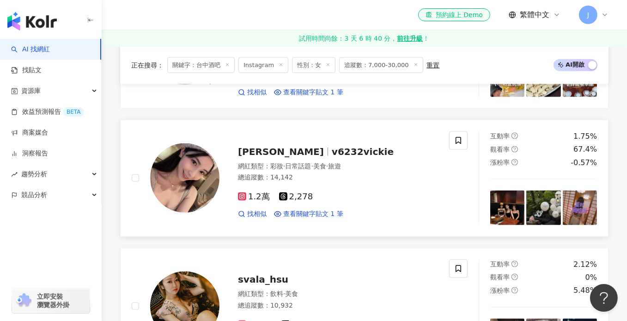
click at [342, 164] on div "網紅類型 ： 彩妝 · 日常話題 · 美食 · 旅遊 總追蹤數 ： 14,142" at bounding box center [338, 173] width 200 height 23
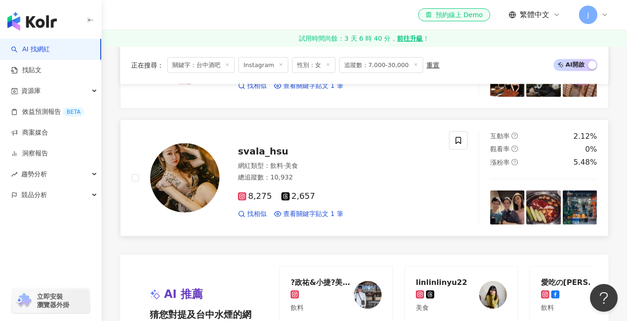
scroll to position [1709, 0]
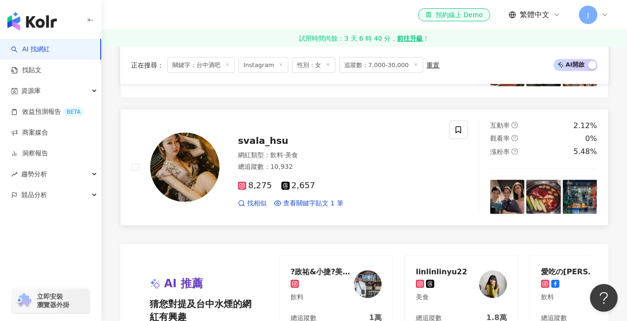
click at [344, 181] on div "8,275 2,657" at bounding box center [338, 186] width 200 height 10
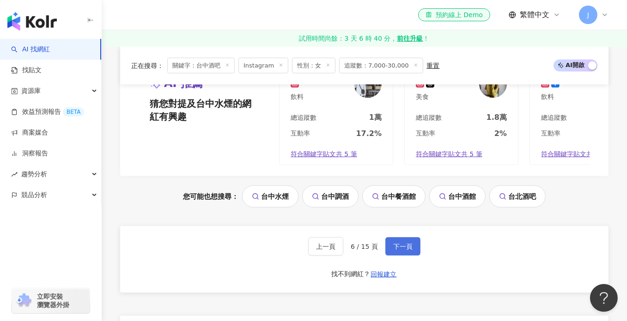
scroll to position [1986, 0]
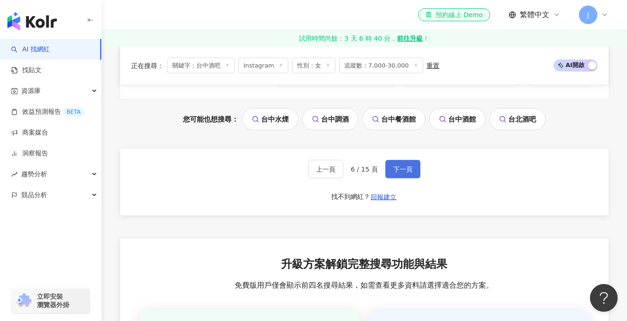
click at [407, 165] on span "下一頁" at bounding box center [402, 168] width 19 height 7
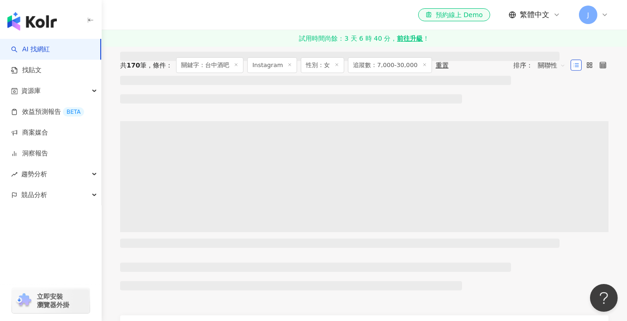
scroll to position [0, 0]
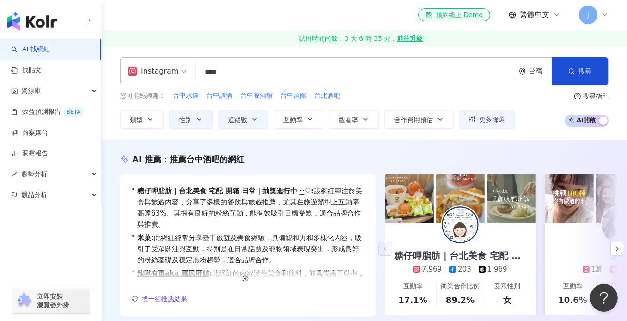
click at [285, 148] on div "AI 推薦 ： 推薦台中酒吧的網紅 • 糖仔呷脂肪｜台北美食 宅配 開箱 日常｜抽獎進行中 ·͜·♡ : 該網紅專注於美食與旅遊內容，分享了多樣的餐飲與旅遊推…" at bounding box center [364, 249] width 525 height 221
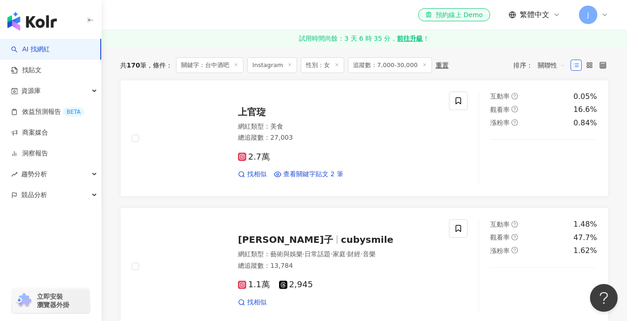
scroll to position [323, 0]
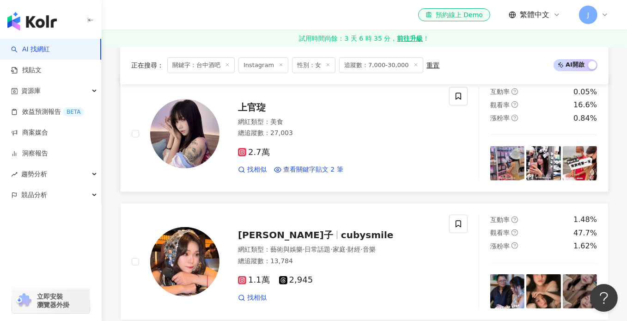
click at [337, 126] on div "網紅類型 ： 美食 總追蹤數 ： 27,003" at bounding box center [338, 128] width 200 height 23
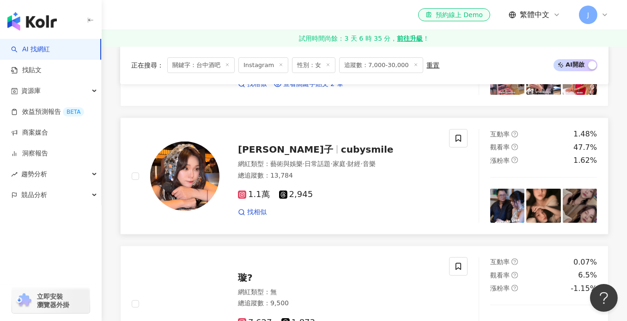
scroll to position [462, 0]
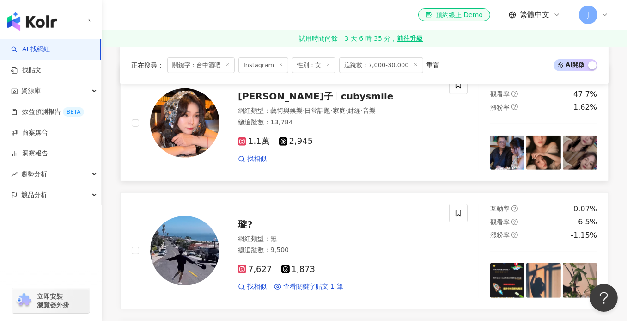
click at [341, 136] on div "1.1萬 2,945" at bounding box center [338, 141] width 200 height 10
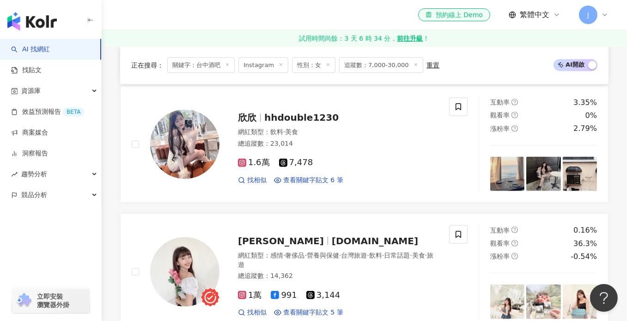
scroll to position [1339, 0]
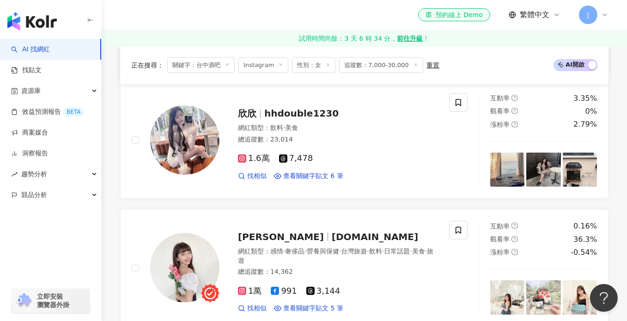
click at [341, 135] on div "總追蹤數 ： 23,014" at bounding box center [338, 139] width 200 height 9
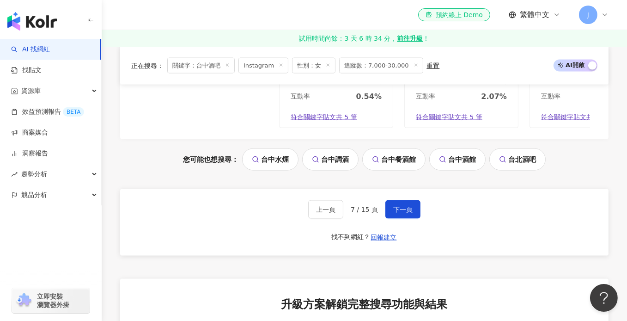
scroll to position [1940, 0]
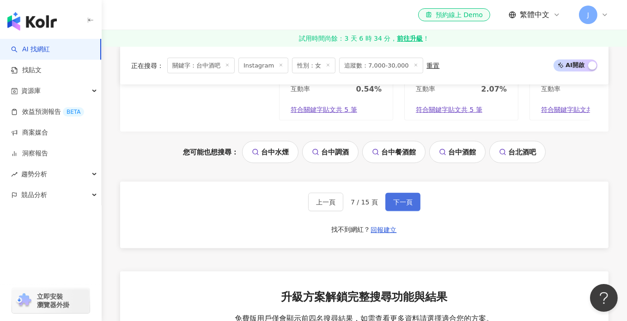
click at [410, 206] on span "下一頁" at bounding box center [402, 201] width 19 height 7
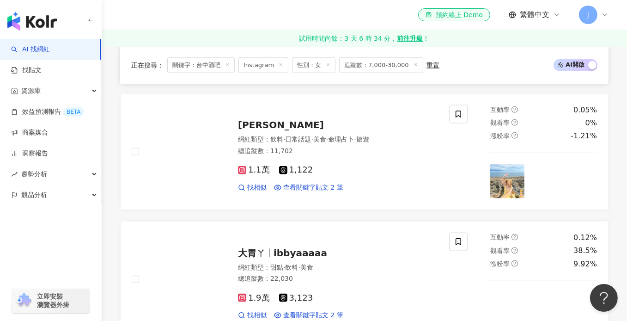
scroll to position [1481, 0]
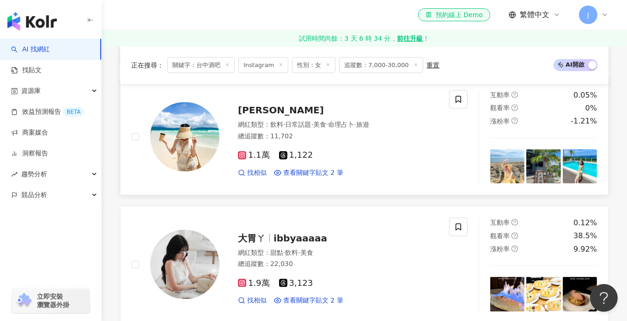
click at [354, 136] on div "網紅類型 ： 飲料 · 日常話題 · 美食 · 命理占卜 · 旅遊 總追蹤數 ： 11,702" at bounding box center [338, 131] width 200 height 23
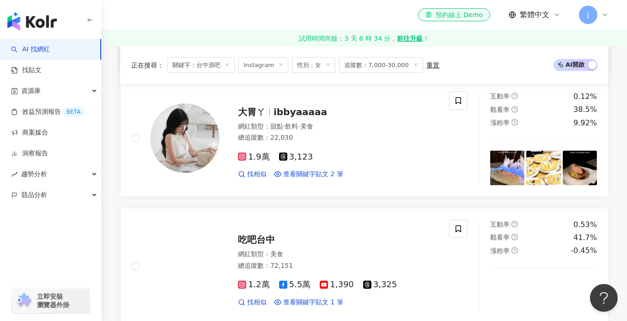
scroll to position [1620, 0]
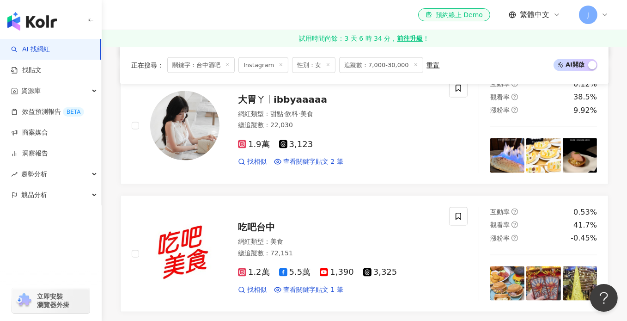
click at [354, 139] on div "1.9萬 3,123" at bounding box center [338, 144] width 200 height 10
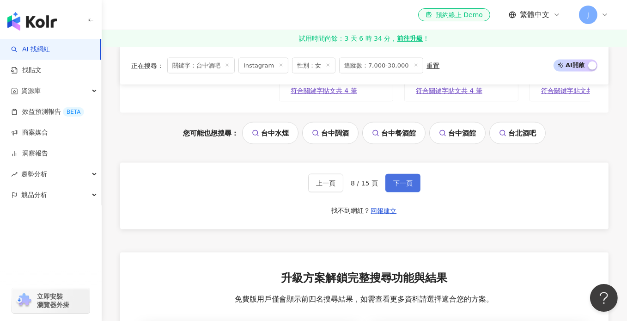
scroll to position [1989, 0]
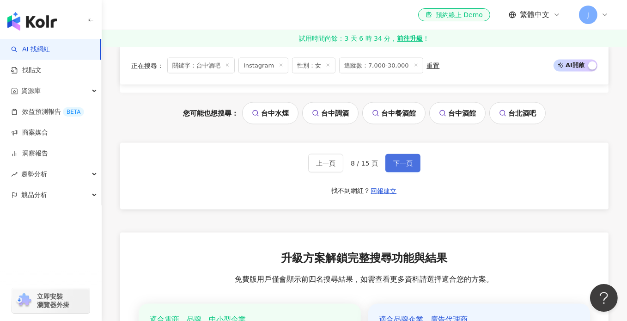
click at [404, 166] on span "下一頁" at bounding box center [402, 162] width 19 height 7
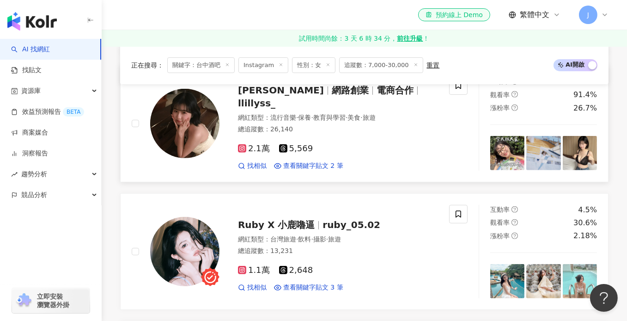
scroll to position [462, 0]
click at [370, 124] on div "總追蹤數 ： 26,140" at bounding box center [338, 128] width 200 height 9
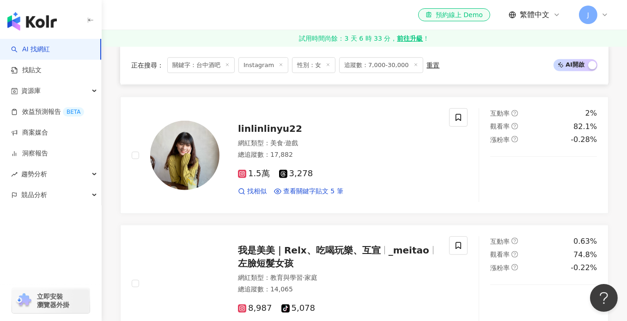
scroll to position [924, 0]
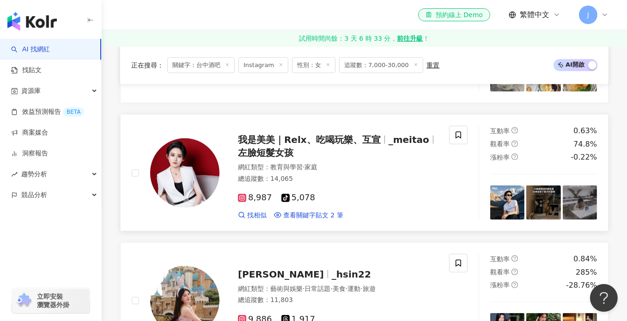
click at [367, 185] on div "8,987 tiktok-icon 5,078 找相似 查看關鍵字貼文 2 筆" at bounding box center [338, 202] width 200 height 34
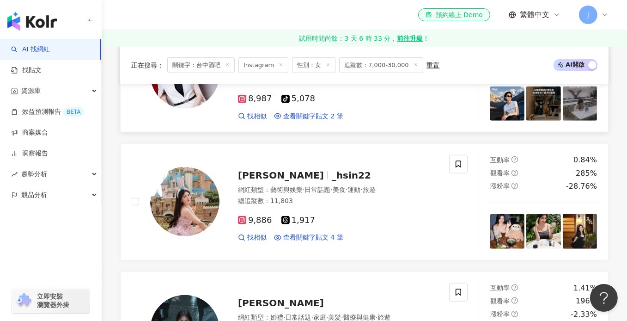
scroll to position [1062, 0]
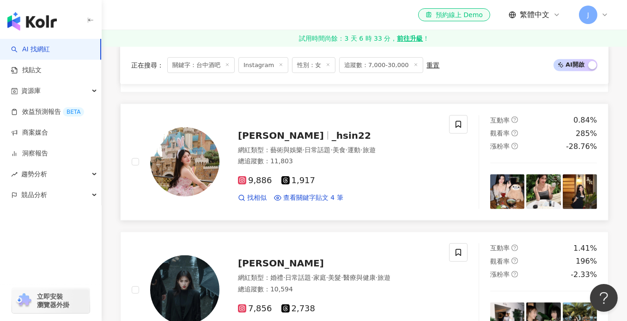
click at [364, 176] on div "9,886 1,917" at bounding box center [338, 181] width 200 height 10
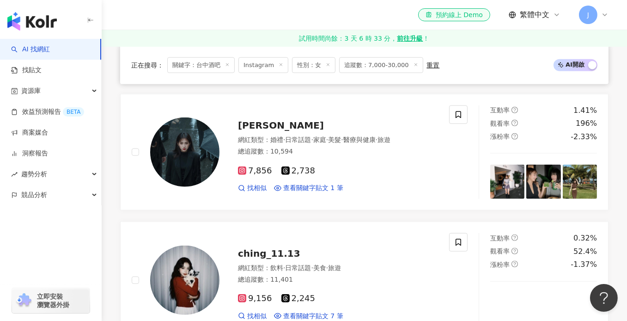
scroll to position [1201, 0]
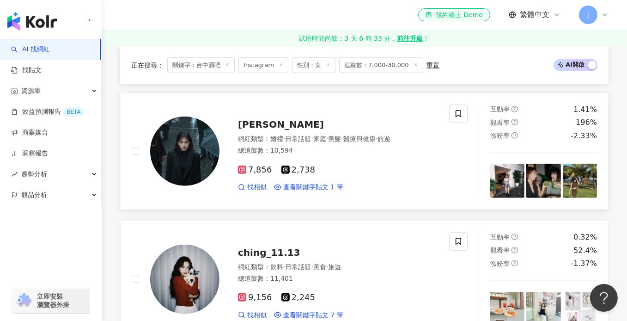
click at [364, 165] on div "7,856 2,738" at bounding box center [338, 170] width 200 height 10
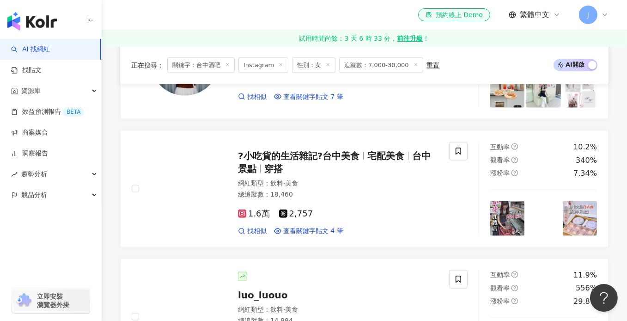
scroll to position [1432, 0]
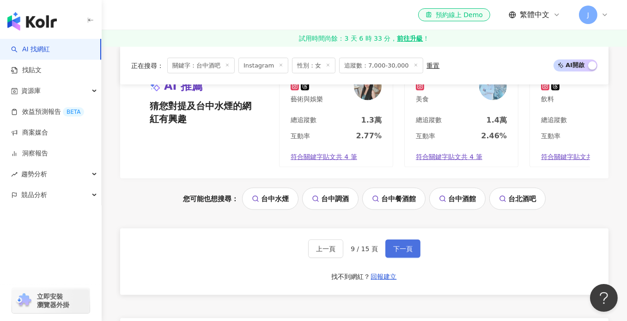
click at [402, 245] on span "下一頁" at bounding box center [402, 248] width 19 height 7
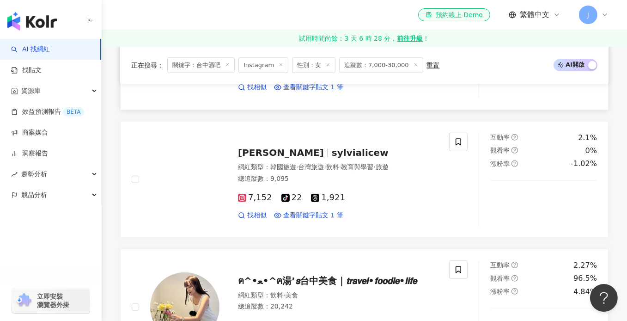
scroll to position [693, 0]
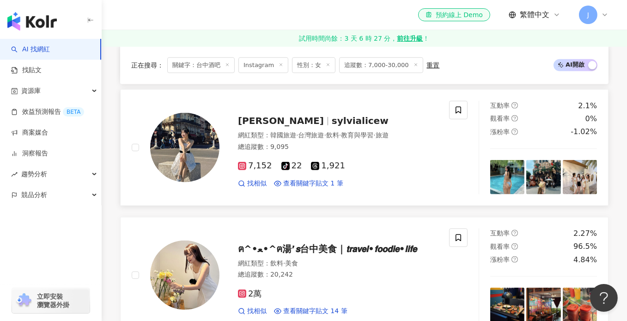
click at [394, 143] on div "總追蹤數 ： 9,095" at bounding box center [338, 146] width 200 height 9
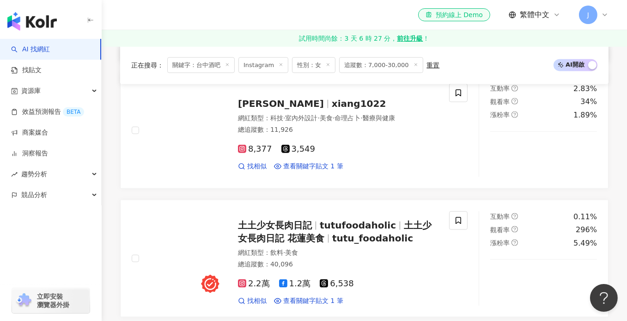
scroll to position [1478, 0]
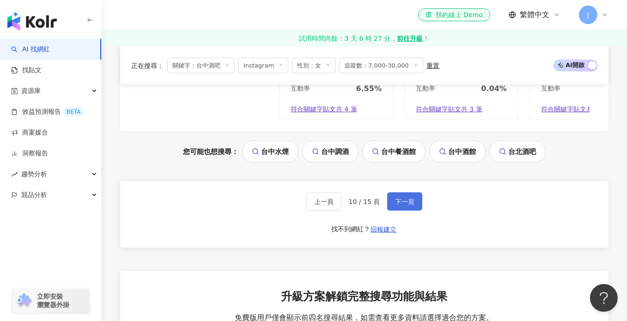
click at [414, 201] on button "下一頁" at bounding box center [404, 201] width 35 height 18
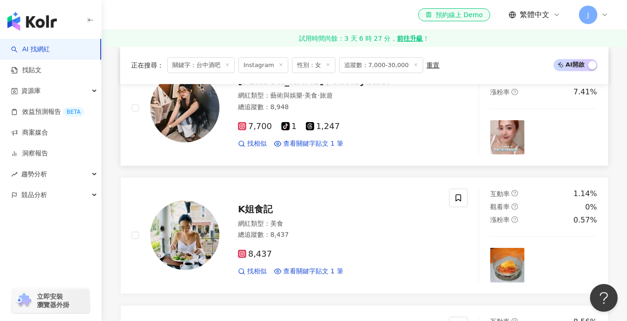
scroll to position [600, 0]
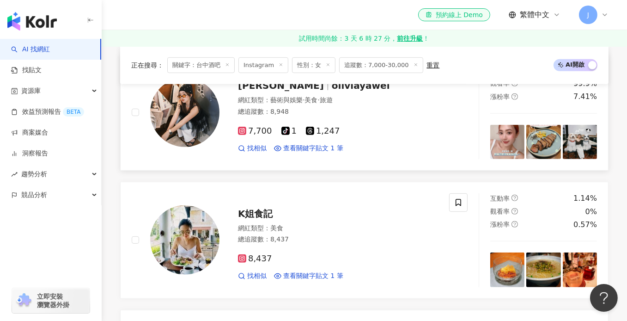
click at [375, 110] on div "總追蹤數 ： 8,948" at bounding box center [338, 111] width 200 height 9
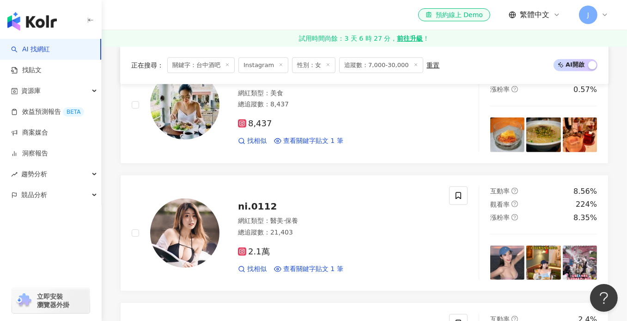
scroll to position [739, 0]
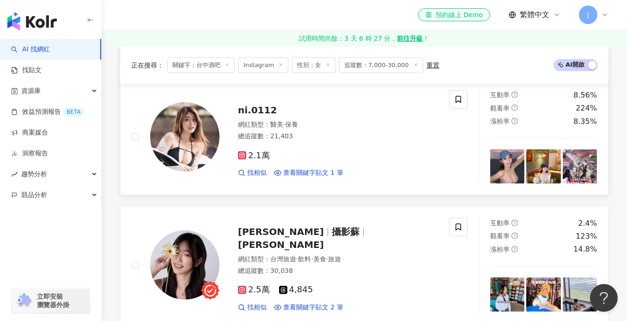
click at [370, 129] on div "網紅類型 ： 醫美 · 保養 總追蹤數 ： 21,403" at bounding box center [338, 131] width 200 height 23
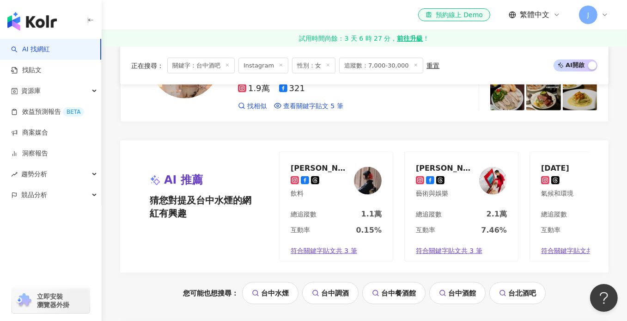
scroll to position [1848, 0]
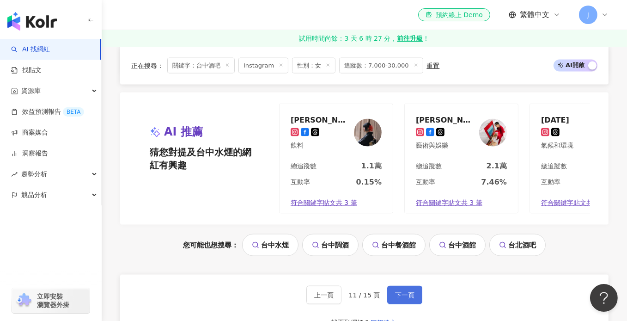
click at [396, 286] on button "下一頁" at bounding box center [404, 294] width 35 height 18
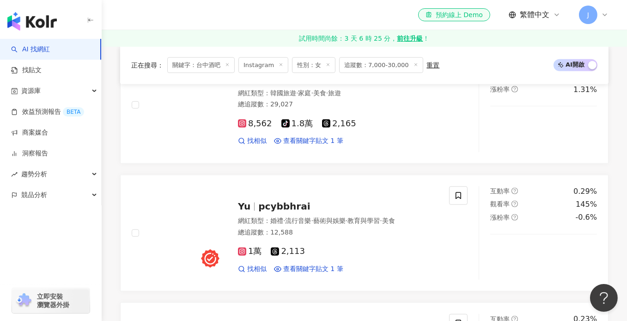
scroll to position [1247, 0]
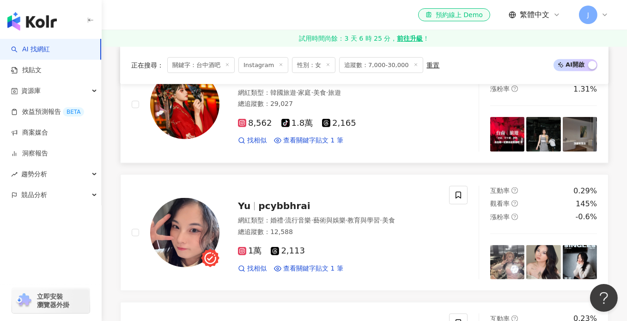
click at [365, 111] on div "8,562 tiktok-icon 1.8萬 2,165 找相似 查看關鍵字貼文 1 筆" at bounding box center [338, 128] width 200 height 34
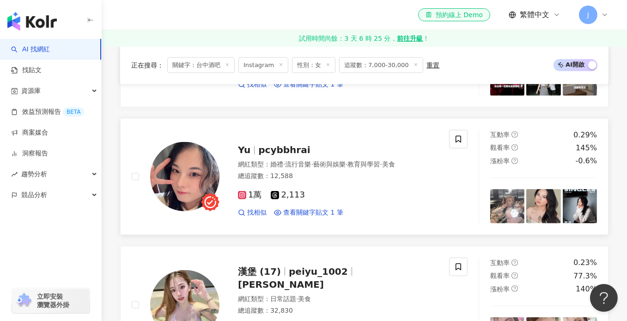
scroll to position [1293, 0]
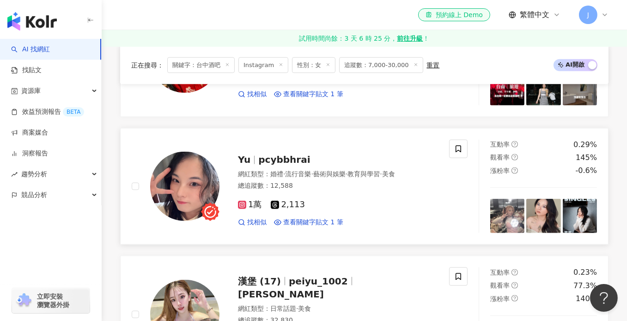
click at [370, 194] on div "1萬 2,113 找相似 查看關鍵字貼文 1 筆" at bounding box center [338, 209] width 200 height 34
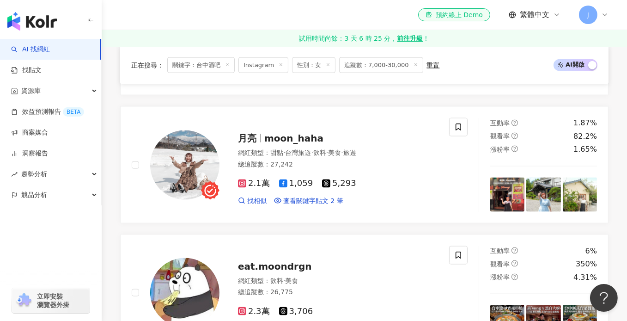
scroll to position [1709, 0]
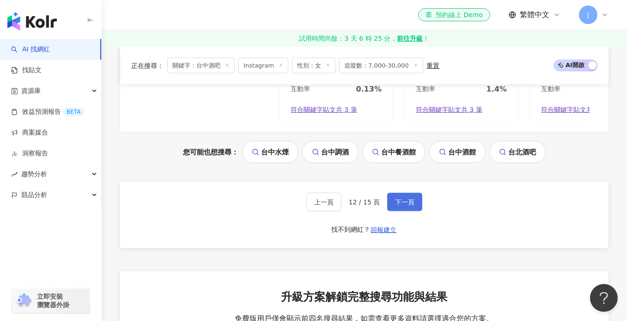
click at [400, 207] on button "下一頁" at bounding box center [404, 202] width 35 height 18
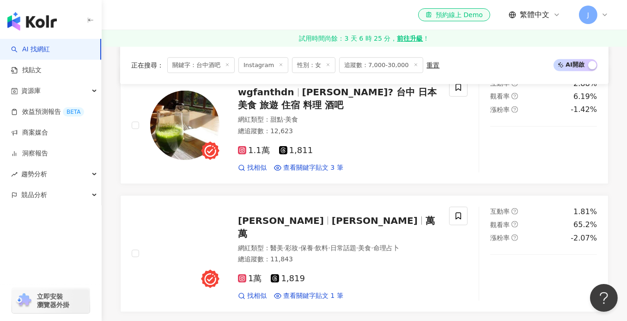
scroll to position [727, 0]
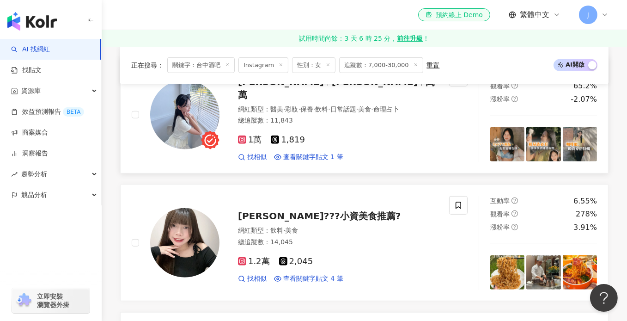
click at [377, 135] on div "1萬 1,819" at bounding box center [338, 140] width 200 height 10
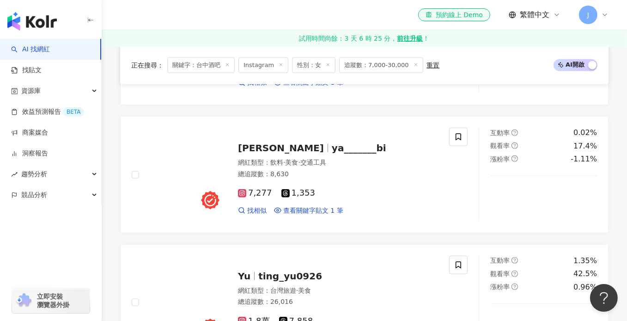
scroll to position [1188, 0]
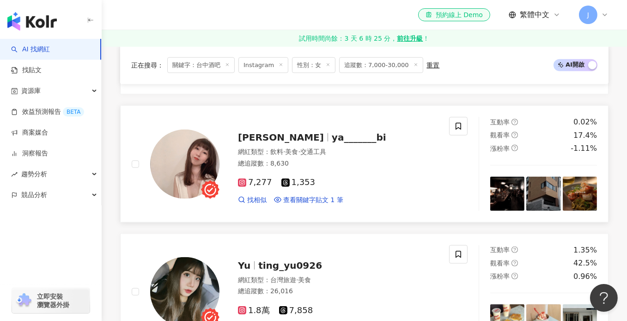
click at [370, 159] on div "總追蹤數 ： 8,630" at bounding box center [338, 163] width 200 height 9
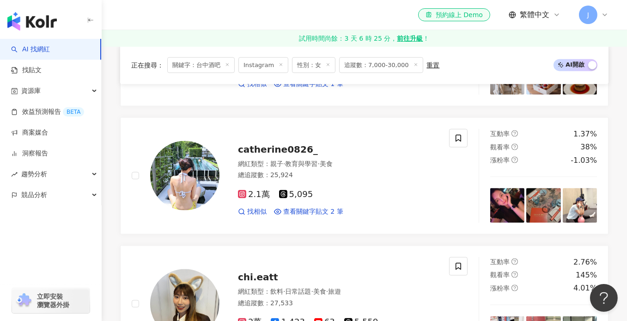
scroll to position [1604, 0]
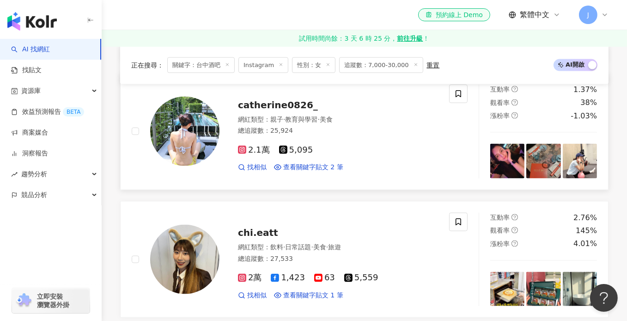
click at [371, 130] on div "網紅類型 ： 親子 · 教育與學習 · 美食 總追蹤數 ： 25,924" at bounding box center [338, 126] width 200 height 23
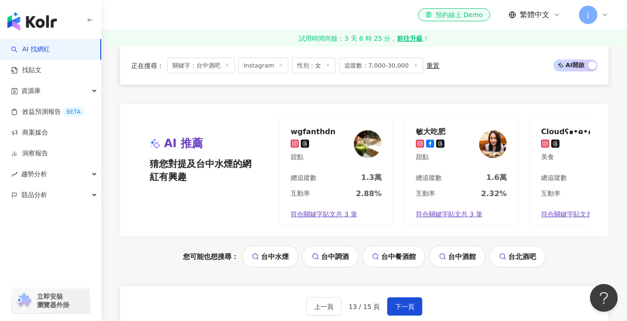
scroll to position [1881, 0]
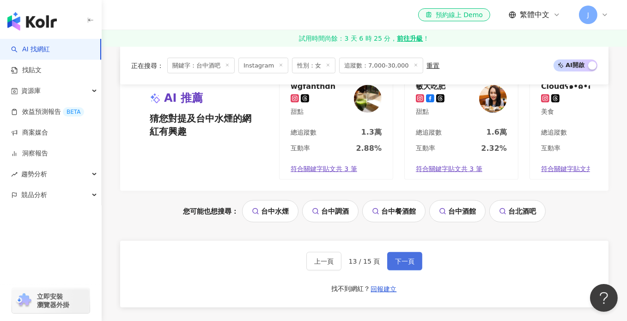
click at [388, 261] on button "下一頁" at bounding box center [404, 261] width 35 height 18
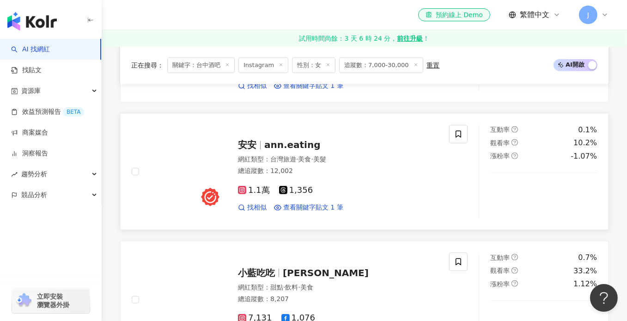
scroll to position [550, 0]
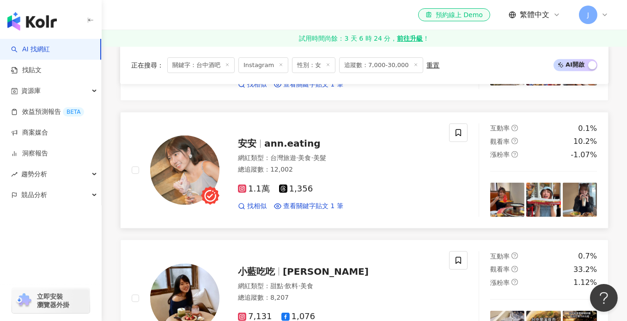
click at [354, 165] on div "總追蹤數 ： 12,002" at bounding box center [338, 169] width 200 height 9
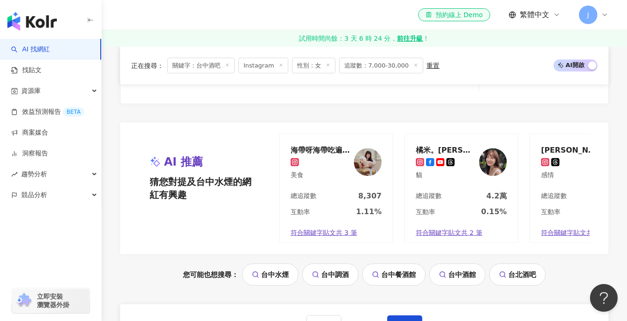
scroll to position [1889, 0]
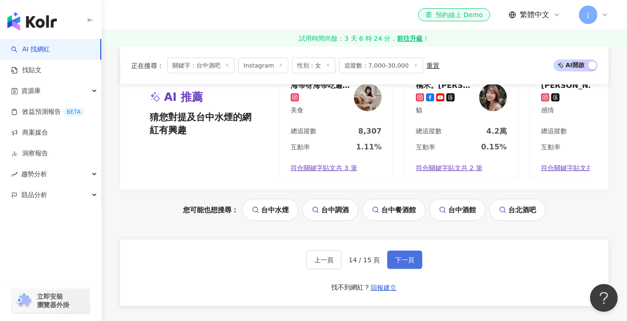
click at [400, 256] on span "下一頁" at bounding box center [404, 259] width 19 height 7
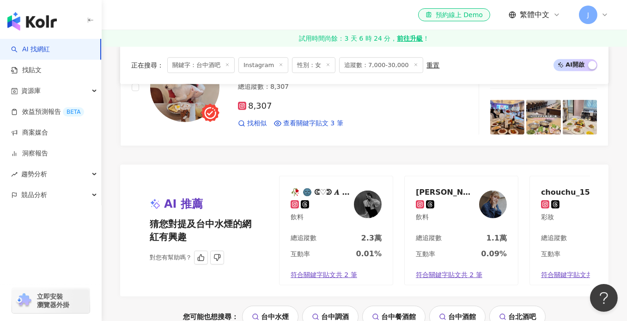
scroll to position [647, 0]
